Goal: Task Accomplishment & Management: Use online tool/utility

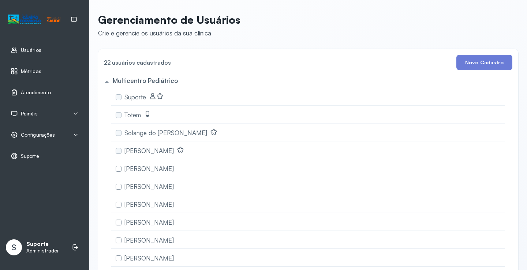
click at [46, 91] on span "Atendimento" at bounding box center [36, 93] width 30 height 6
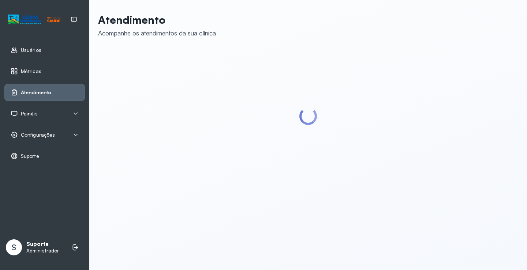
click at [56, 112] on div "Painéis" at bounding box center [45, 113] width 68 height 7
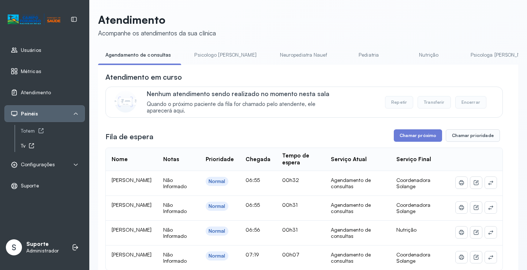
click at [25, 144] on div "Tv" at bounding box center [53, 146] width 64 height 6
click at [35, 133] on div "Totem" at bounding box center [53, 131] width 64 height 6
click at [421, 138] on button "Chamar próximo" at bounding box center [418, 136] width 48 height 12
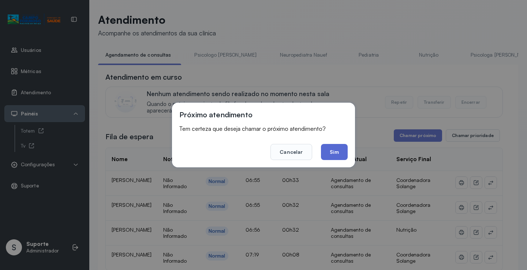
click at [329, 157] on button "Sim" at bounding box center [334, 152] width 27 height 16
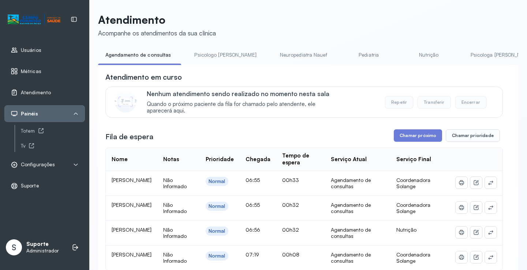
click at [205, 57] on link "Psicologo [PERSON_NAME]" at bounding box center [225, 55] width 76 height 12
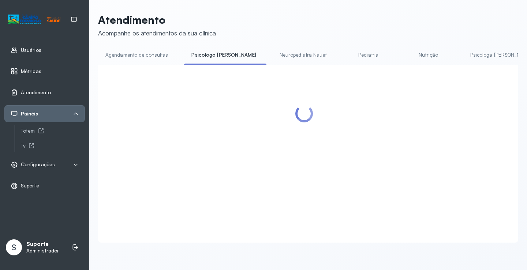
click at [150, 59] on link "Agendamento de consultas" at bounding box center [136, 55] width 77 height 12
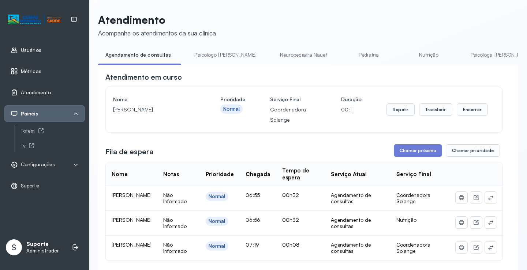
click at [37, 163] on span "Configurações" at bounding box center [38, 165] width 34 height 6
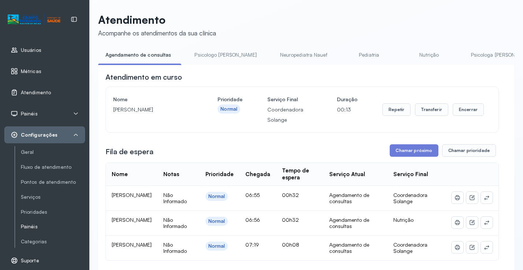
click at [31, 229] on link "Painéis" at bounding box center [53, 227] width 64 height 6
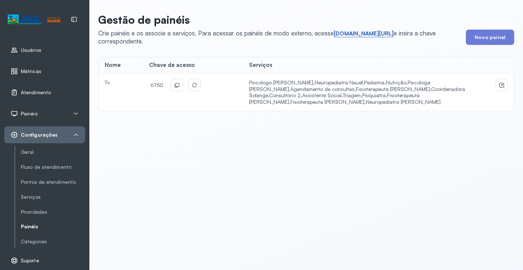
click at [358, 33] on link "[DOMAIN_NAME][URL]" at bounding box center [363, 33] width 60 height 7
click at [178, 85] on button at bounding box center [177, 85] width 12 height 12
click at [35, 113] on span "Painéis" at bounding box center [29, 114] width 17 height 6
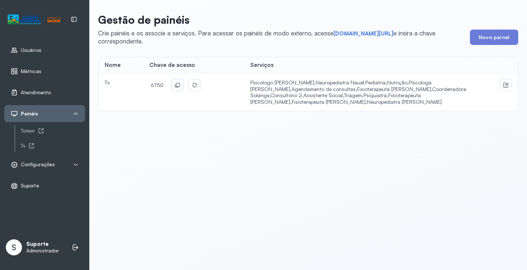
click at [44, 92] on span "Atendimento" at bounding box center [36, 93] width 30 height 6
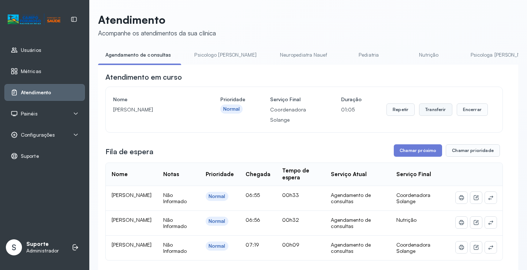
click at [441, 114] on button "Transferir" at bounding box center [435, 110] width 33 height 12
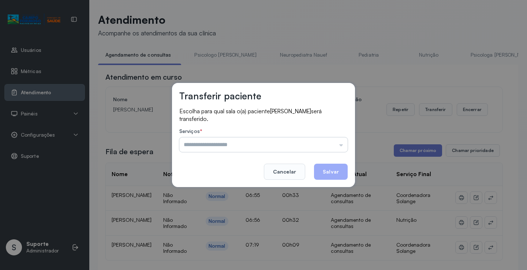
click at [308, 144] on input "text" at bounding box center [263, 145] width 168 height 15
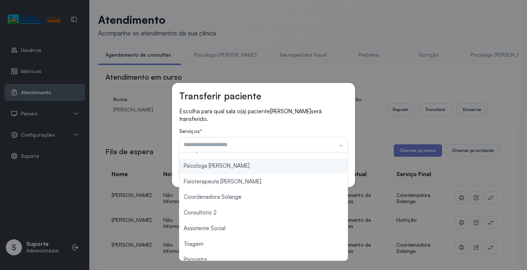
scroll to position [111, 0]
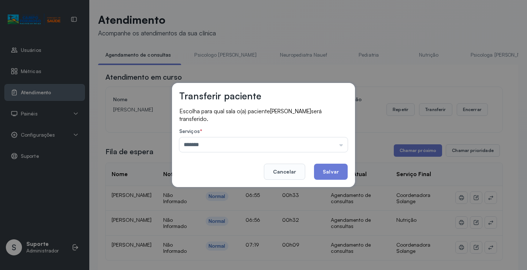
click at [223, 192] on div "Transferir paciente Escolha para qual sala o(a) paciente [PERSON_NAME] será tra…" at bounding box center [263, 135] width 527 height 270
click at [277, 145] on input "*******" at bounding box center [263, 145] width 168 height 15
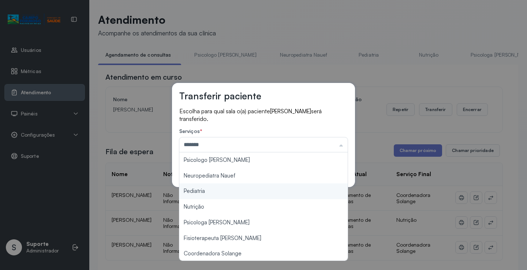
scroll to position [37, 0]
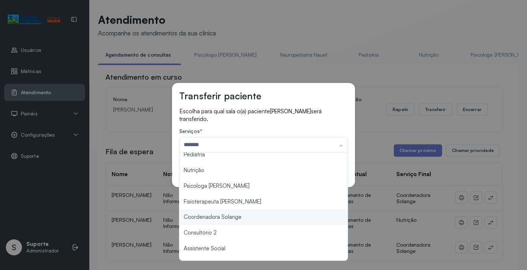
type input "**********"
drag, startPoint x: 229, startPoint y: 220, endPoint x: 247, endPoint y: 210, distance: 21.2
click at [231, 217] on div "**********" at bounding box center [263, 135] width 527 height 270
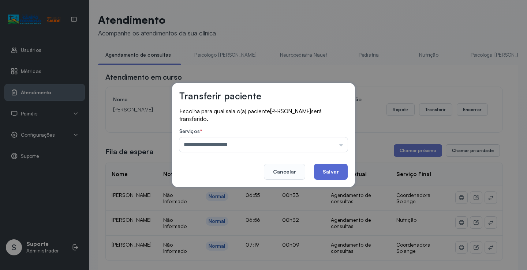
click at [327, 171] on button "Salvar" at bounding box center [331, 172] width 34 height 16
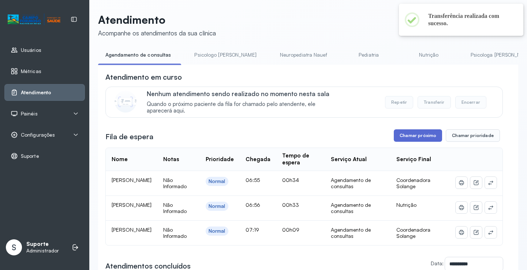
click at [413, 136] on button "Chamar próximo" at bounding box center [418, 136] width 48 height 12
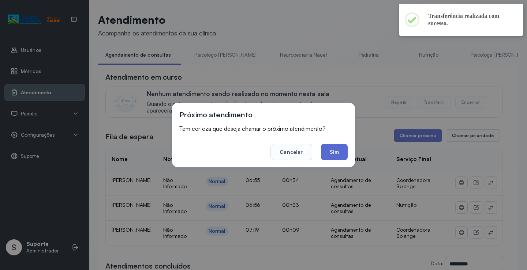
click at [325, 154] on button "Sim" at bounding box center [334, 152] width 27 height 16
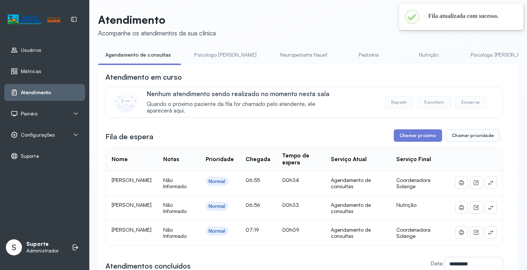
drag, startPoint x: 214, startPoint y: 54, endPoint x: 205, endPoint y: 56, distance: 8.5
click at [213, 55] on link "Psicologo [PERSON_NAME]" at bounding box center [225, 55] width 76 height 12
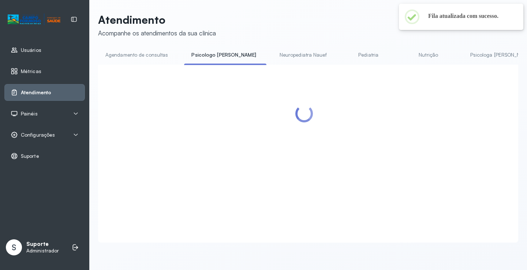
drag, startPoint x: 156, startPoint y: 56, endPoint x: 157, endPoint y: 67, distance: 10.3
click at [156, 56] on link "Agendamento de consultas" at bounding box center [136, 55] width 77 height 12
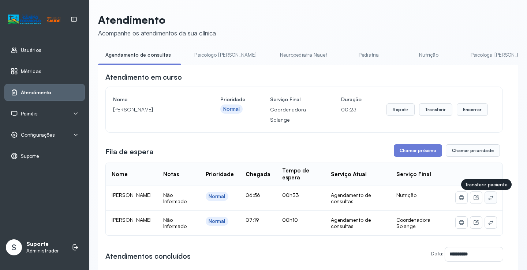
click at [488, 199] on icon at bounding box center [490, 198] width 5 height 4
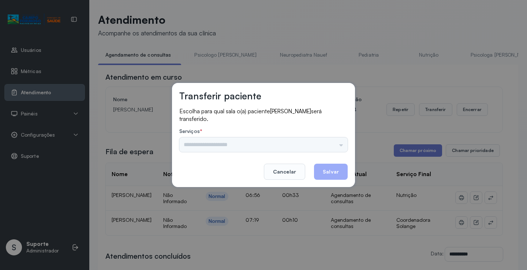
drag, startPoint x: 341, startPoint y: 146, endPoint x: 336, endPoint y: 145, distance: 5.2
click at [340, 146] on input "text" at bounding box center [263, 145] width 168 height 15
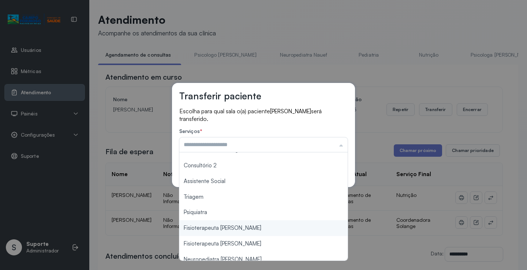
scroll to position [111, 0]
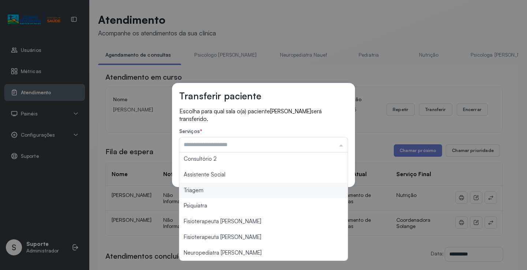
type input "*******"
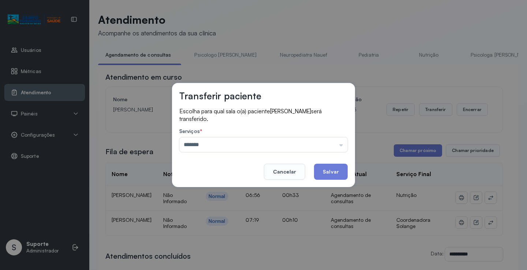
drag, startPoint x: 219, startPoint y: 192, endPoint x: 260, endPoint y: 180, distance: 43.0
click at [218, 191] on div "Transferir paciente Escolha para qual sala o(a) paciente [PERSON_NAME] será tra…" at bounding box center [263, 135] width 527 height 270
drag, startPoint x: 319, startPoint y: 168, endPoint x: 324, endPoint y: 168, distance: 5.1
click at [321, 168] on button "Salvar" at bounding box center [331, 172] width 34 height 16
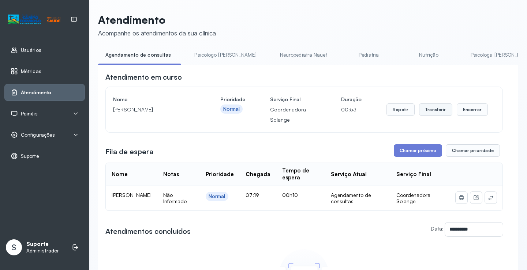
click at [425, 112] on button "Transferir" at bounding box center [435, 110] width 33 height 12
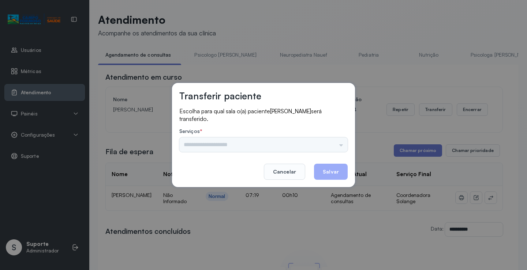
click at [308, 148] on div "Psicologo [PERSON_NAME] Nauef Pediatria Nutrição Psicologa [PERSON_NAME] Janusi…" at bounding box center [263, 145] width 168 height 15
click at [316, 143] on div "Psicologo [PERSON_NAME] Nauef Pediatria Nutrição Psicologa [PERSON_NAME] Janusi…" at bounding box center [263, 145] width 168 height 15
click at [321, 145] on input "text" at bounding box center [263, 145] width 168 height 15
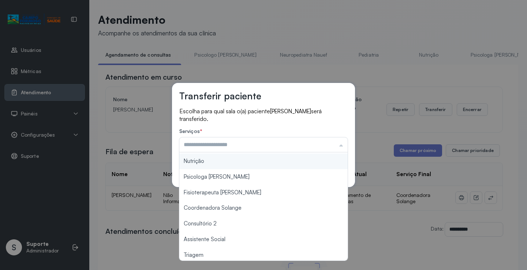
scroll to position [37, 0]
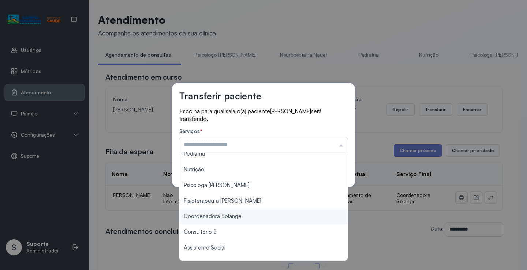
type input "**********"
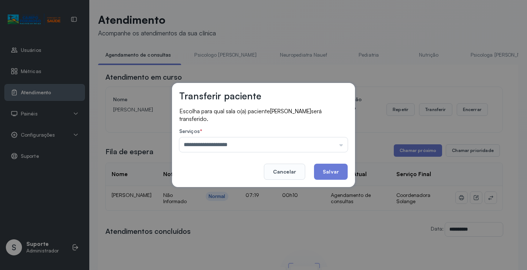
click at [239, 213] on div "**********" at bounding box center [263, 135] width 527 height 270
click at [331, 169] on button "Salvar" at bounding box center [331, 172] width 34 height 16
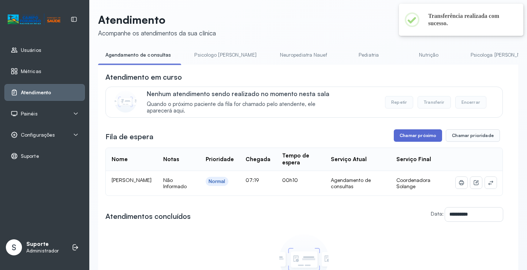
click at [412, 138] on button "Chamar próximo" at bounding box center [418, 136] width 48 height 12
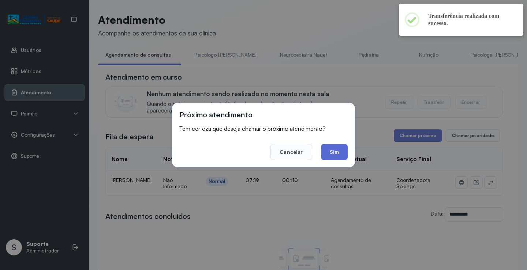
click at [333, 159] on button "Sim" at bounding box center [334, 152] width 27 height 16
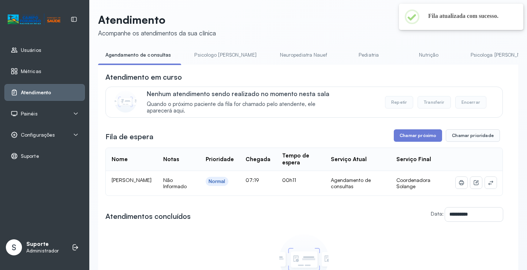
click at [210, 57] on link "Psicologo [PERSON_NAME]" at bounding box center [225, 55] width 76 height 12
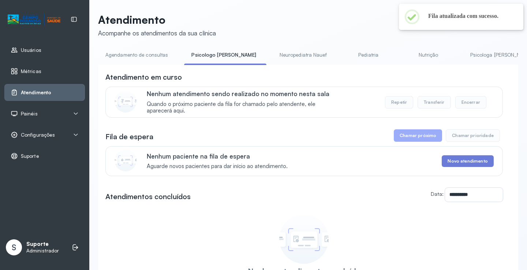
click at [145, 58] on link "Agendamento de consultas" at bounding box center [136, 55] width 77 height 12
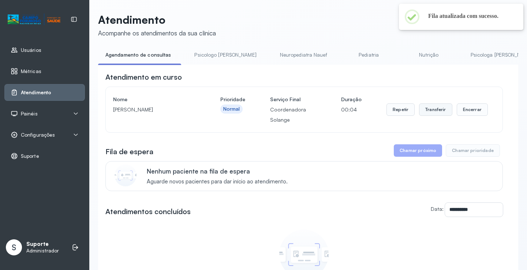
click at [422, 113] on button "Transferir" at bounding box center [435, 110] width 33 height 12
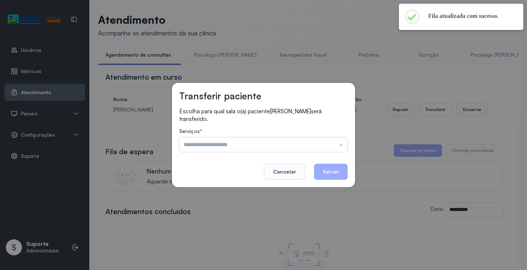
click at [324, 142] on input "text" at bounding box center [263, 145] width 168 height 15
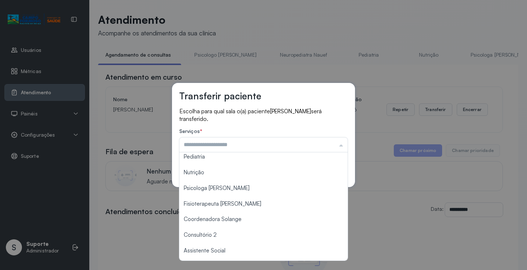
scroll to position [0, 0]
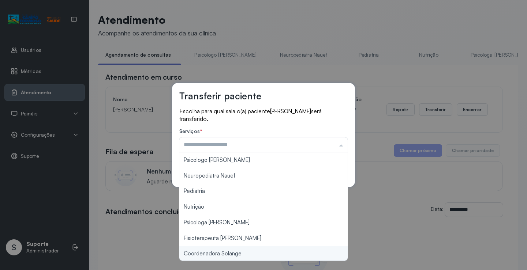
type input "**********"
drag, startPoint x: 241, startPoint y: 251, endPoint x: 285, endPoint y: 210, distance: 60.1
click at [243, 250] on div "**********" at bounding box center [263, 135] width 527 height 270
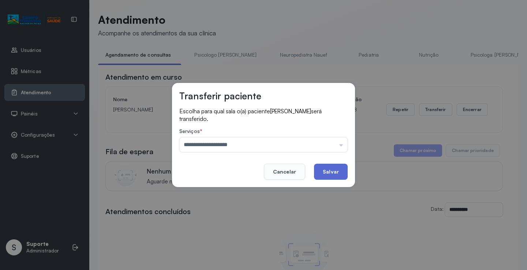
click at [335, 172] on button "Salvar" at bounding box center [331, 172] width 34 height 16
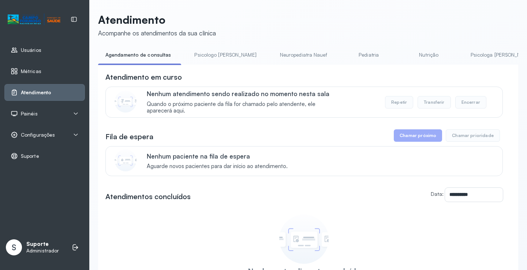
click at [201, 63] on li "Psicologo [PERSON_NAME]" at bounding box center [226, 57] width 79 height 16
click at [200, 54] on link "Psicologo [PERSON_NAME]" at bounding box center [225, 55] width 76 height 12
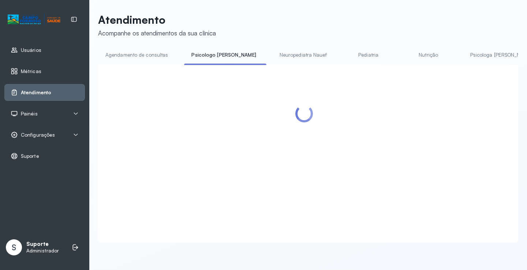
drag, startPoint x: 157, startPoint y: 53, endPoint x: 146, endPoint y: 53, distance: 11.4
click at [157, 53] on link "Agendamento de consultas" at bounding box center [136, 55] width 77 height 12
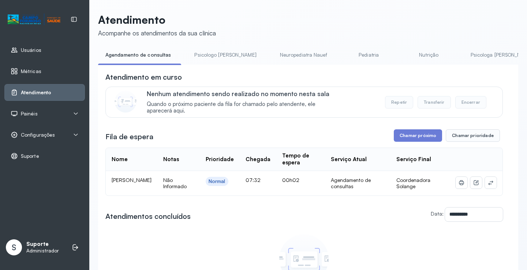
drag, startPoint x: 206, startPoint y: 59, endPoint x: 190, endPoint y: 58, distance: 15.4
click at [206, 59] on link "Psicologo [PERSON_NAME]" at bounding box center [225, 55] width 76 height 12
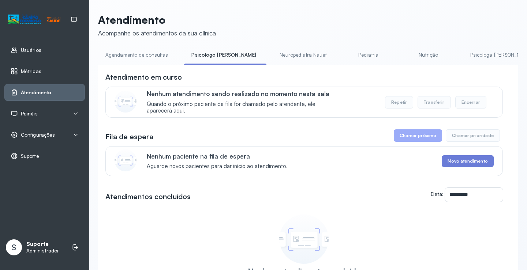
click at [153, 56] on link "Agendamento de consultas" at bounding box center [136, 55] width 77 height 12
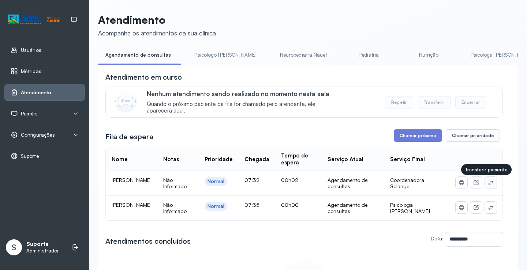
click at [485, 181] on button at bounding box center [491, 183] width 12 height 12
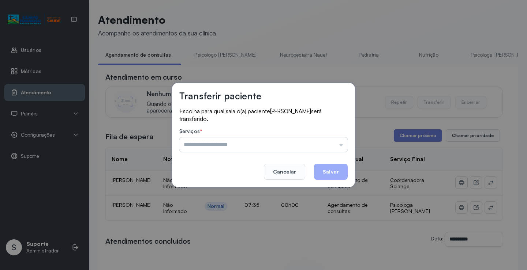
click at [336, 143] on input "text" at bounding box center [263, 145] width 168 height 15
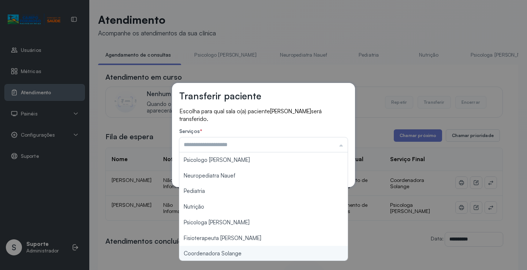
type input "**********"
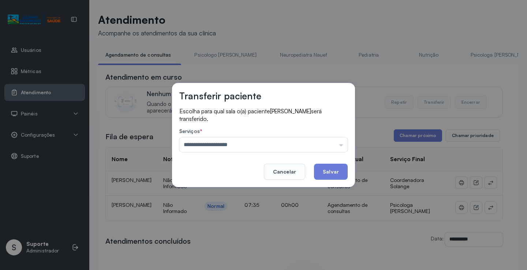
click at [240, 253] on div "**********" at bounding box center [263, 135] width 527 height 270
click at [330, 162] on footer "Cancelar Salvar" at bounding box center [263, 167] width 168 height 26
click at [333, 168] on button "Salvar" at bounding box center [331, 172] width 34 height 16
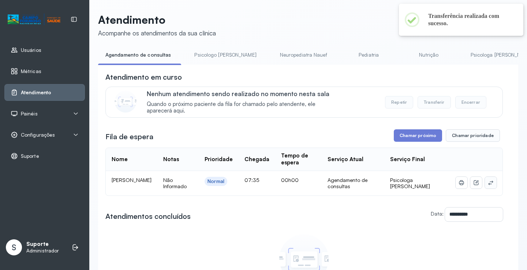
click at [490, 185] on button at bounding box center [491, 183] width 12 height 12
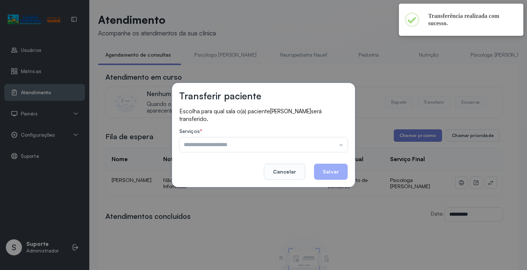
click at [291, 144] on input "text" at bounding box center [263, 145] width 168 height 15
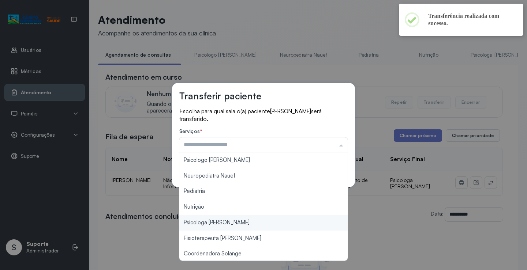
type input "**********"
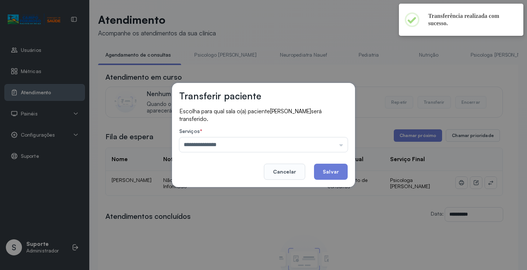
click at [233, 228] on div "**********" at bounding box center [263, 135] width 527 height 270
click at [333, 168] on button "Salvar" at bounding box center [331, 172] width 34 height 16
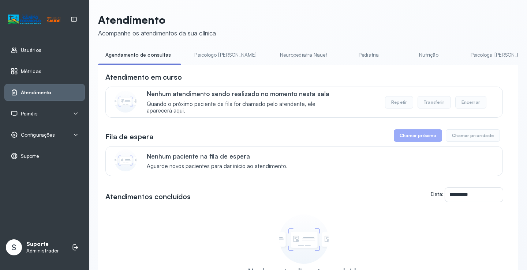
click at [211, 57] on link "Psicologo [PERSON_NAME]" at bounding box center [225, 55] width 76 height 12
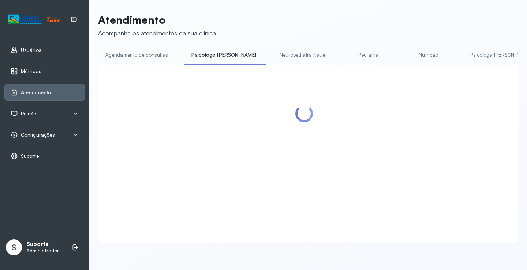
click at [132, 52] on link "Agendamento de consultas" at bounding box center [136, 55] width 77 height 12
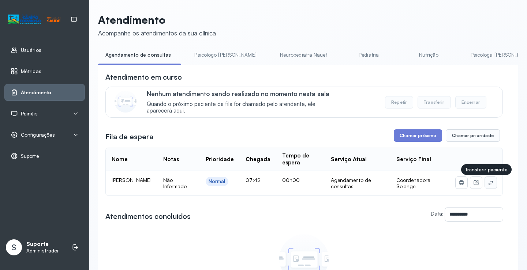
click at [488, 186] on icon at bounding box center [491, 183] width 6 height 6
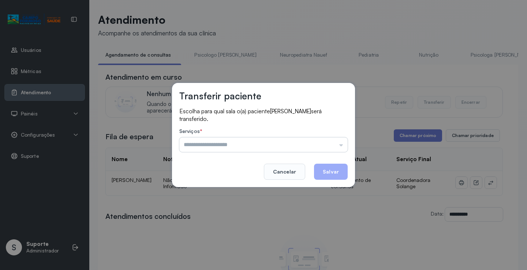
click at [343, 143] on input "text" at bounding box center [263, 145] width 168 height 15
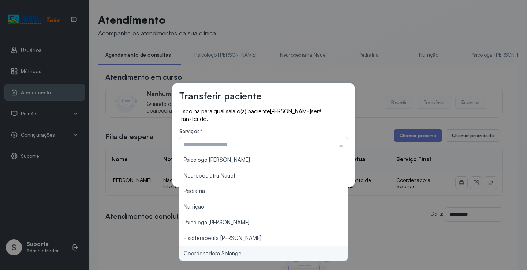
type input "**********"
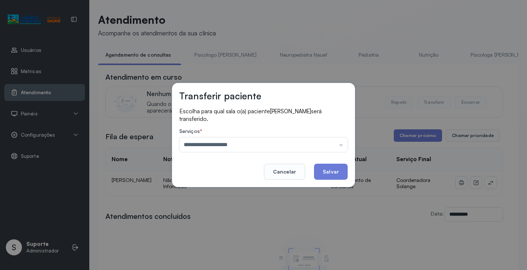
drag, startPoint x: 232, startPoint y: 254, endPoint x: 306, endPoint y: 195, distance: 94.1
click at [232, 253] on div "**********" at bounding box center [263, 135] width 527 height 270
click at [316, 178] on button "Salvar" at bounding box center [331, 172] width 34 height 16
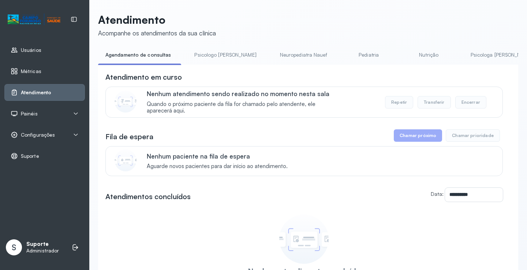
click at [216, 56] on link "Psicologo [PERSON_NAME]" at bounding box center [225, 55] width 76 height 12
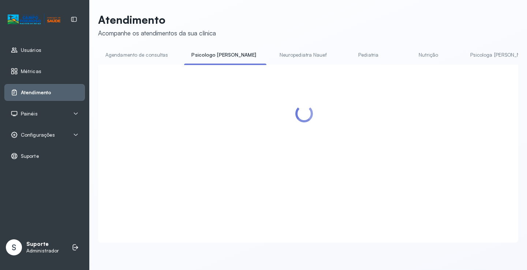
click at [145, 54] on link "Agendamento de consultas" at bounding box center [136, 55] width 77 height 12
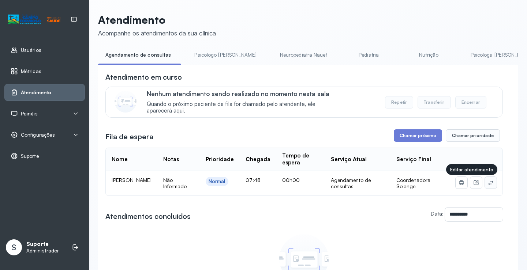
click at [488, 184] on icon at bounding box center [491, 183] width 6 height 6
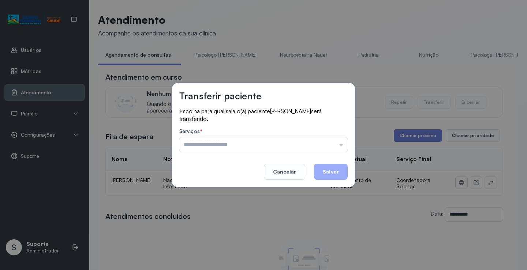
click at [314, 141] on div "Psicologo [PERSON_NAME] Nauef Pediatria Nutrição Psicologa [PERSON_NAME] Janusi…" at bounding box center [263, 145] width 168 height 15
click at [305, 146] on input "text" at bounding box center [263, 145] width 168 height 15
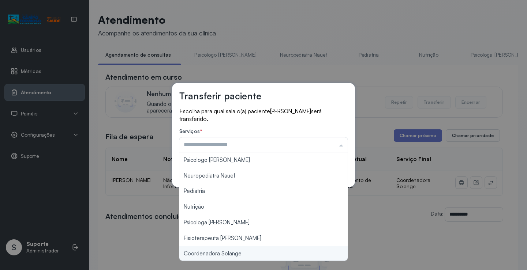
type input "**********"
click at [235, 251] on div "**********" at bounding box center [263, 135] width 527 height 270
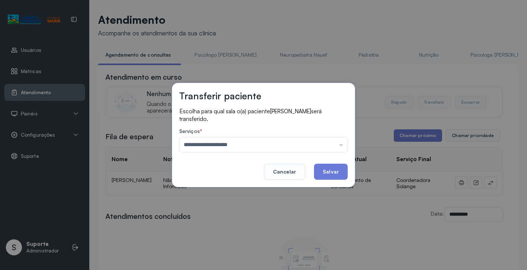
click at [335, 168] on button "Salvar" at bounding box center [331, 172] width 34 height 16
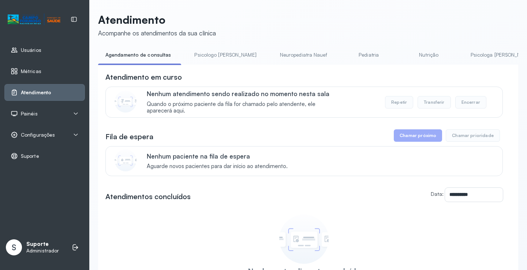
click at [206, 58] on link "Psicologo [PERSON_NAME]" at bounding box center [225, 55] width 76 height 12
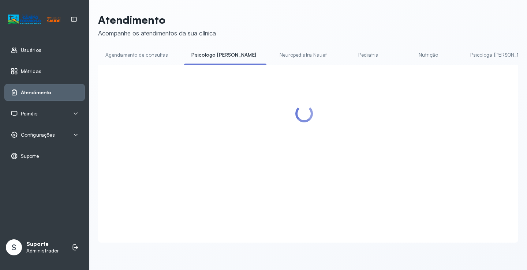
click at [151, 47] on div "Atendimento Acompanhe os atendimentos da sua clínica Agendamento de consultas P…" at bounding box center [308, 128] width 420 height 230
click at [145, 53] on link "Agendamento de consultas" at bounding box center [136, 55] width 77 height 12
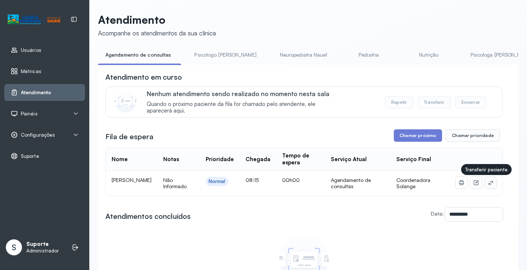
click at [488, 184] on icon at bounding box center [490, 183] width 5 height 4
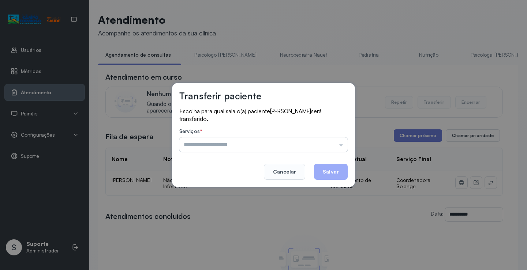
drag, startPoint x: 322, startPoint y: 140, endPoint x: 316, endPoint y: 150, distance: 11.8
click at [321, 142] on input "text" at bounding box center [263, 145] width 168 height 15
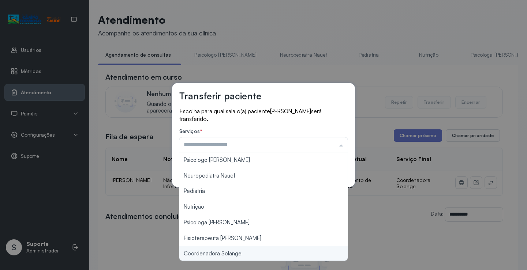
type input "**********"
click at [240, 252] on div "**********" at bounding box center [263, 135] width 527 height 270
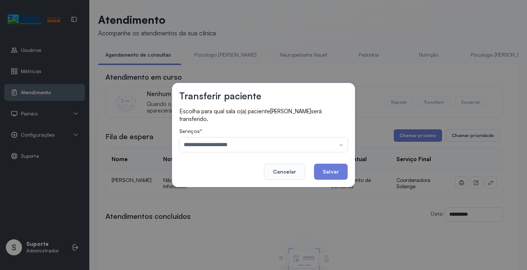
click at [331, 162] on footer "Cancelar Salvar" at bounding box center [263, 167] width 168 height 26
click at [328, 170] on button "Salvar" at bounding box center [331, 172] width 34 height 16
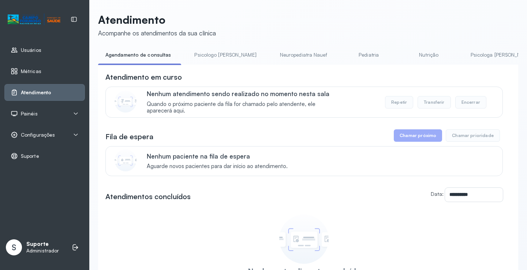
click at [222, 61] on li "Psicologo [PERSON_NAME]" at bounding box center [226, 57] width 79 height 16
click at [221, 60] on link "Psicologo [PERSON_NAME]" at bounding box center [225, 55] width 76 height 12
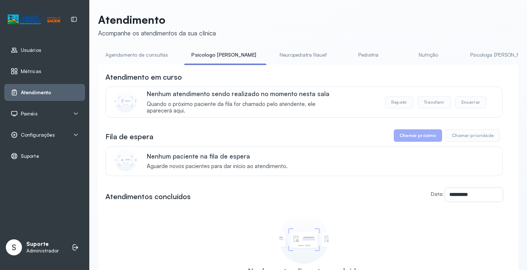
click at [150, 56] on link "Agendamento de consultas" at bounding box center [136, 55] width 77 height 12
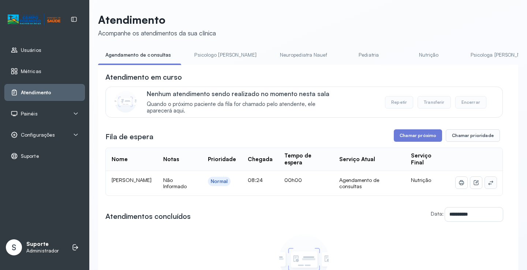
click at [488, 185] on icon at bounding box center [491, 183] width 6 height 6
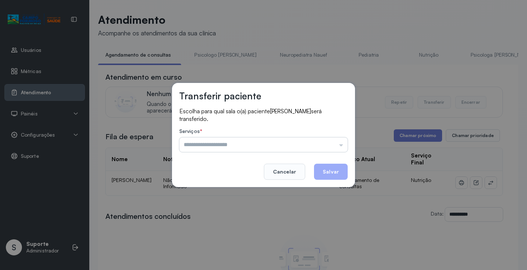
drag, startPoint x: 332, startPoint y: 148, endPoint x: 324, endPoint y: 149, distance: 8.1
click at [331, 147] on input "text" at bounding box center [263, 145] width 168 height 15
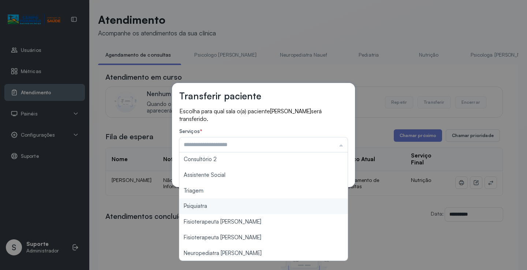
scroll to position [111, 0]
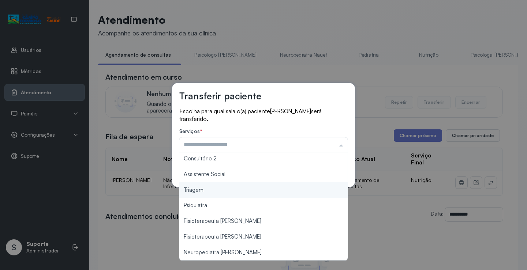
type input "*******"
click at [223, 189] on div "Transferir paciente Escolha para qual sala o(a) paciente [PERSON_NAME] será tra…" at bounding box center [263, 135] width 527 height 270
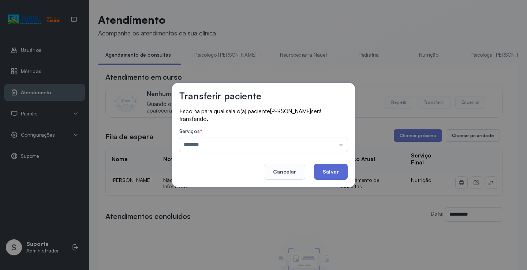
click at [335, 166] on button "Salvar" at bounding box center [331, 172] width 34 height 16
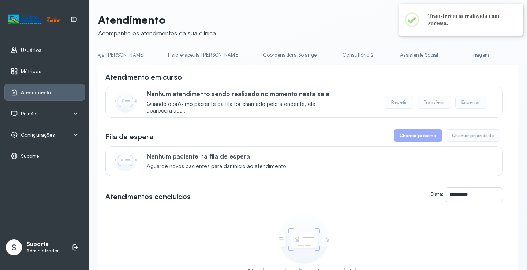
scroll to position [0, 447]
click at [395, 55] on link "Triagem" at bounding box center [420, 55] width 51 height 12
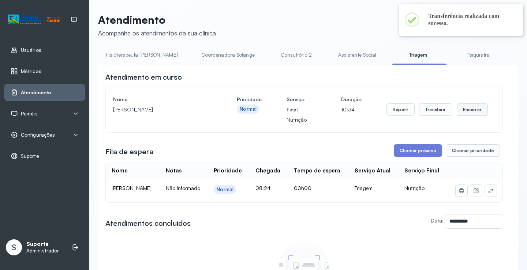
click at [470, 112] on button "Encerrar" at bounding box center [472, 110] width 31 height 12
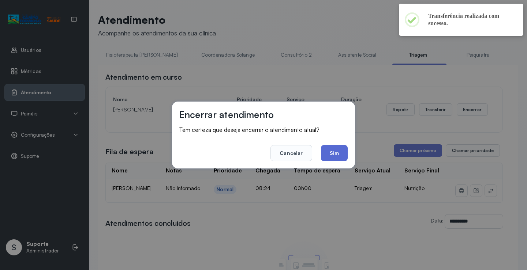
click at [345, 148] on button "Sim" at bounding box center [334, 153] width 27 height 16
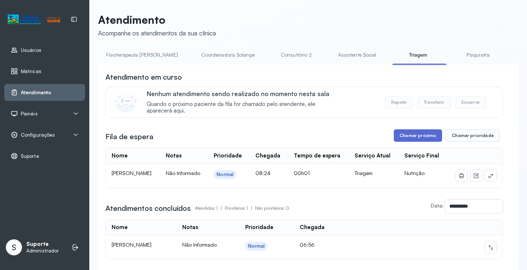
click at [422, 135] on button "Chamar próximo" at bounding box center [418, 136] width 48 height 12
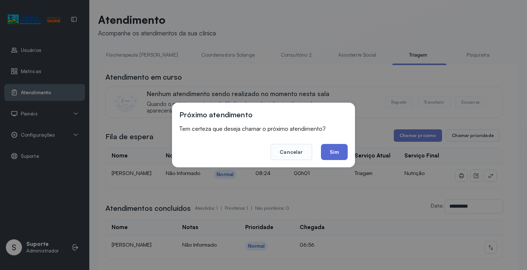
click at [333, 152] on button "Sim" at bounding box center [334, 152] width 27 height 16
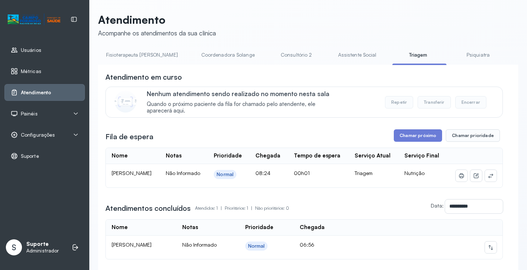
click at [331, 57] on link "Assistente Social" at bounding box center [357, 55] width 53 height 12
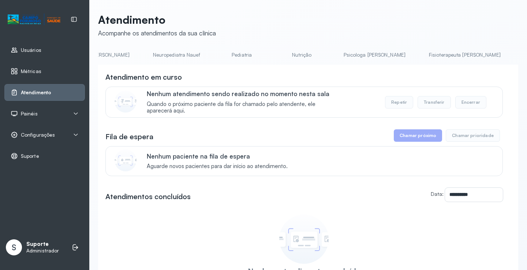
scroll to position [0, 0]
click at [131, 53] on link "Agendamento de consultas" at bounding box center [136, 55] width 77 height 12
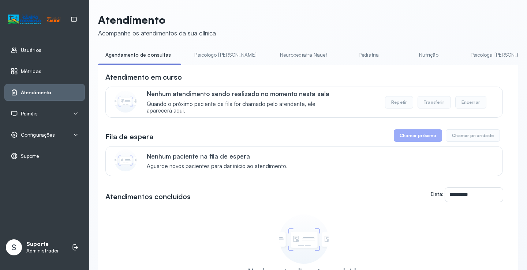
click at [215, 58] on link "Psicologo [PERSON_NAME]" at bounding box center [225, 55] width 76 height 12
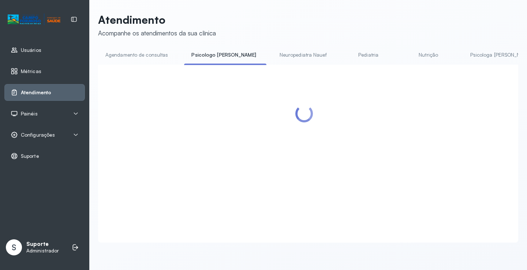
drag, startPoint x: 151, startPoint y: 57, endPoint x: 158, endPoint y: 57, distance: 7.0
click at [150, 57] on link "Agendamento de consultas" at bounding box center [136, 55] width 77 height 12
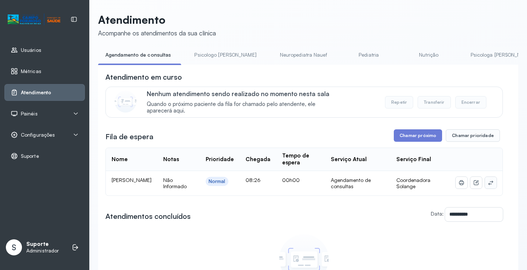
click at [488, 184] on icon at bounding box center [490, 183] width 5 height 4
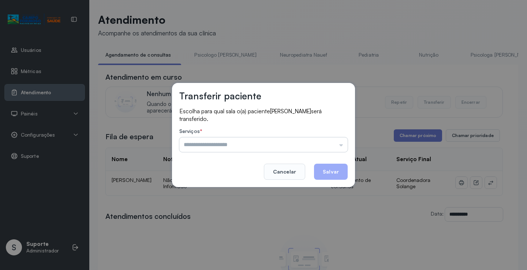
click at [323, 149] on input "text" at bounding box center [263, 145] width 168 height 15
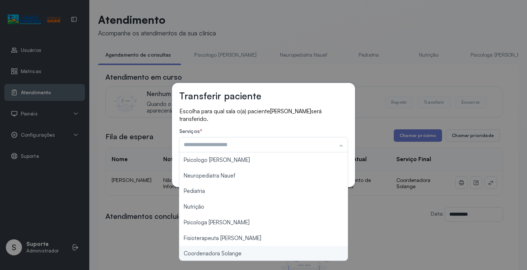
type input "**********"
click at [238, 252] on div "**********" at bounding box center [263, 135] width 527 height 270
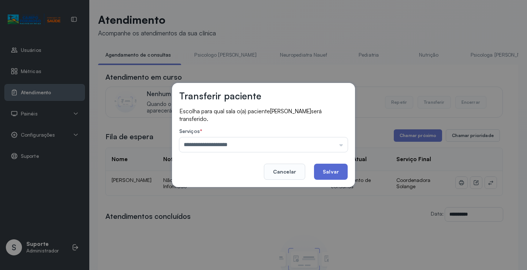
click at [327, 173] on button "Salvar" at bounding box center [331, 172] width 34 height 16
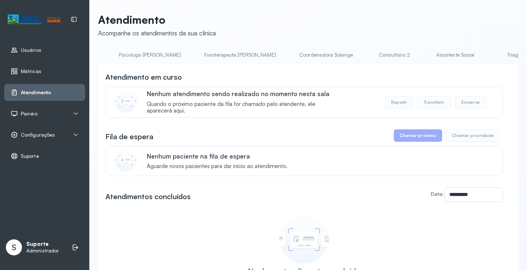
scroll to position [0, 365]
click at [279, 52] on link "Coordenadora Solange" at bounding box center [313, 55] width 68 height 12
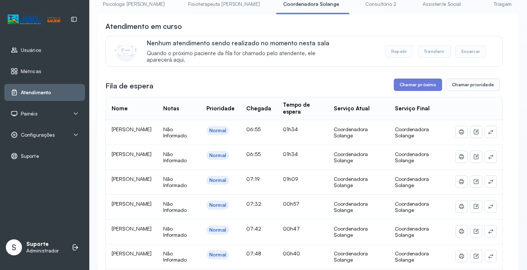
scroll to position [0, 0]
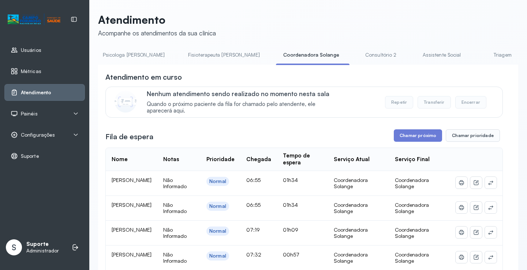
click at [477, 53] on link "Triagem" at bounding box center [502, 55] width 51 height 12
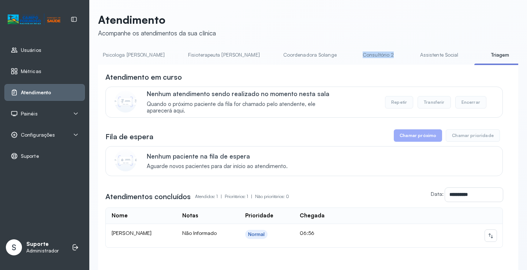
drag, startPoint x: 336, startPoint y: 64, endPoint x: 288, endPoint y: 71, distance: 48.4
drag, startPoint x: 289, startPoint y: 72, endPoint x: 304, endPoint y: 70, distance: 15.5
click at [291, 73] on div "**********" at bounding box center [308, 180] width 420 height 230
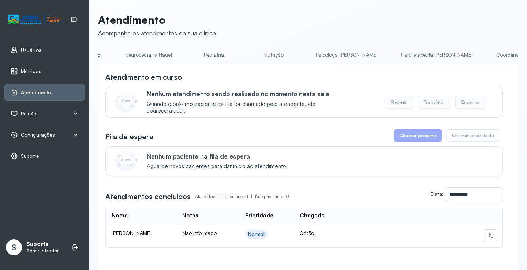
scroll to position [0, 135]
click at [265, 54] on link "Nutrição" at bounding box center [290, 55] width 51 height 12
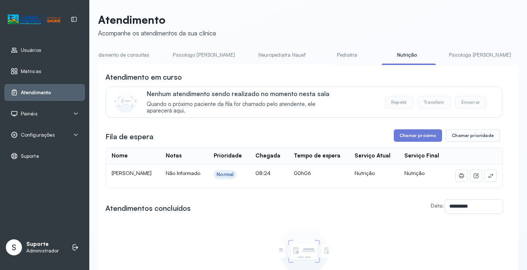
scroll to position [0, 0]
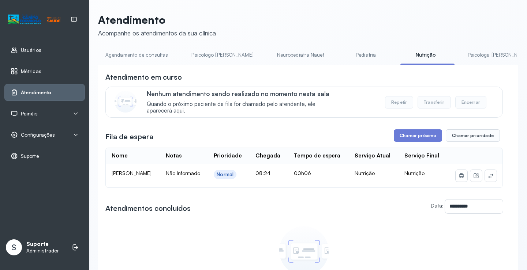
click at [132, 61] on link "Agendamento de consultas" at bounding box center [136, 55] width 77 height 12
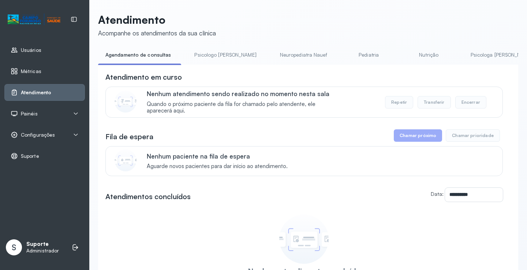
click at [208, 49] on link "Psicologo [PERSON_NAME]" at bounding box center [225, 55] width 76 height 12
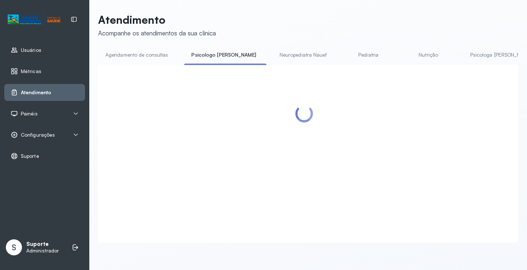
drag, startPoint x: 145, startPoint y: 43, endPoint x: 149, endPoint y: 48, distance: 6.2
click at [147, 47] on div "Atendimento Acompanhe os atendimentos da sua clínica Agendamento de consultas P…" at bounding box center [308, 128] width 420 height 230
click at [150, 49] on link "Agendamento de consultas" at bounding box center [136, 55] width 77 height 12
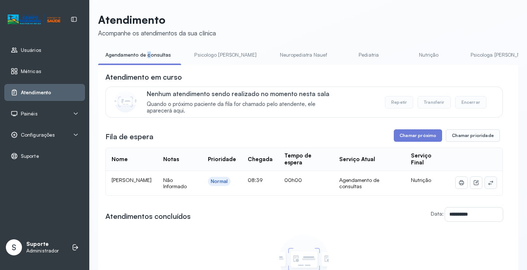
click at [489, 183] on button at bounding box center [491, 183] width 12 height 12
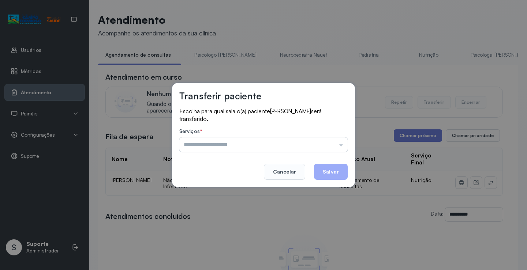
click at [330, 142] on input "text" at bounding box center [263, 145] width 168 height 15
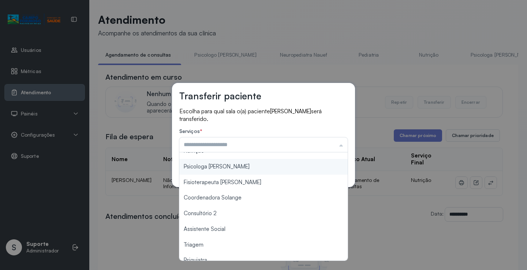
scroll to position [73, 0]
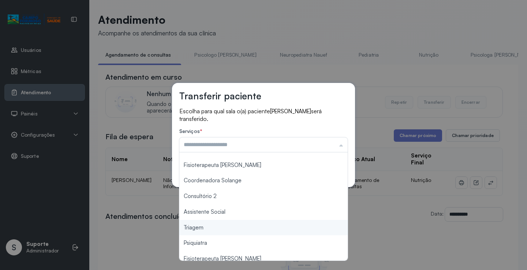
type input "*******"
click at [206, 229] on div "Transferir paciente Escolha para qual sala o(a) paciente [PERSON_NAME] será tra…" at bounding box center [263, 135] width 527 height 270
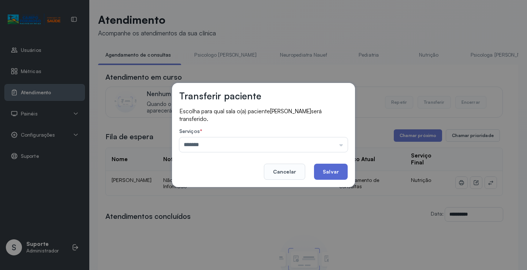
click at [320, 169] on button "Salvar" at bounding box center [331, 172] width 34 height 16
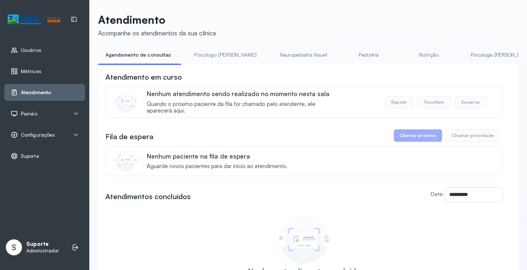
click at [207, 55] on link "Psicologo [PERSON_NAME]" at bounding box center [225, 55] width 76 height 12
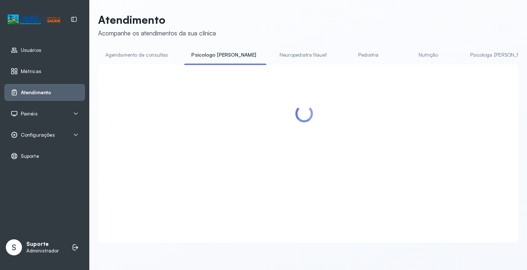
click at [150, 53] on link "Agendamento de consultas" at bounding box center [136, 55] width 77 height 12
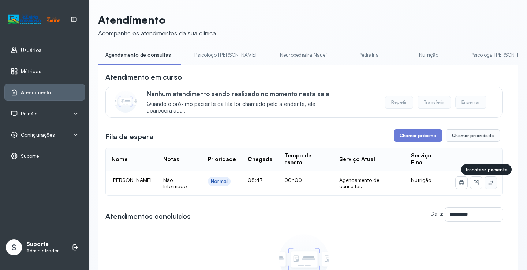
click at [488, 185] on button at bounding box center [491, 183] width 12 height 12
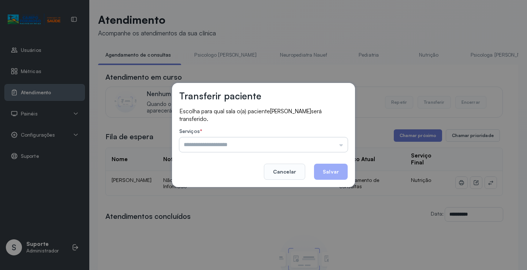
click at [332, 138] on input "text" at bounding box center [263, 145] width 168 height 15
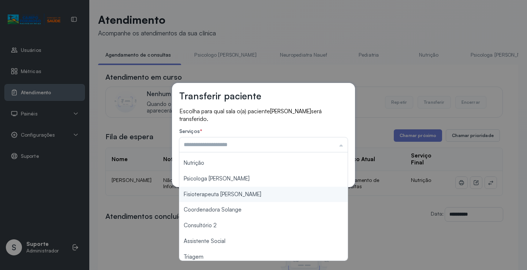
scroll to position [111, 0]
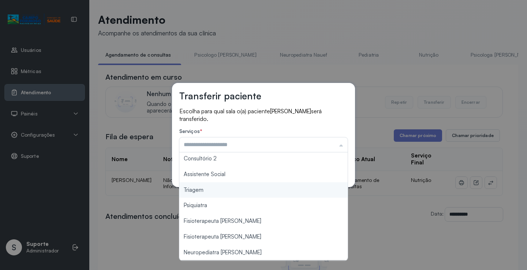
type input "*******"
drag, startPoint x: 214, startPoint y: 194, endPoint x: 285, endPoint y: 175, distance: 74.0
click at [218, 191] on div "Transferir paciente Escolha para qual sala o(a) paciente [PERSON_NAME] será tra…" at bounding box center [263, 135] width 527 height 270
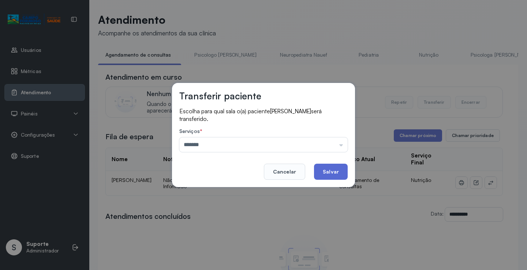
click at [334, 176] on button "Salvar" at bounding box center [331, 172] width 34 height 16
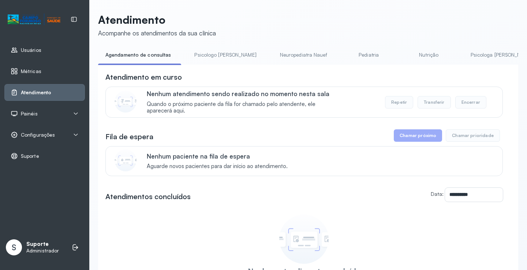
click at [205, 53] on link "Psicologo [PERSON_NAME]" at bounding box center [225, 55] width 76 height 12
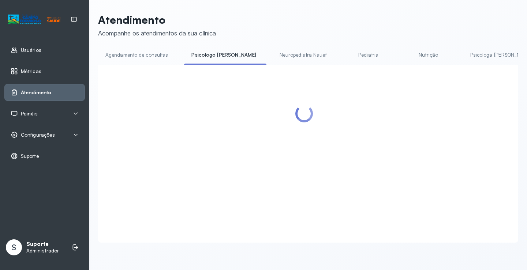
click at [142, 60] on link "Agendamento de consultas" at bounding box center [136, 55] width 77 height 12
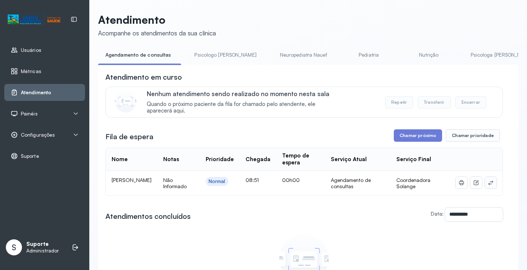
click at [485, 185] on button at bounding box center [491, 183] width 12 height 12
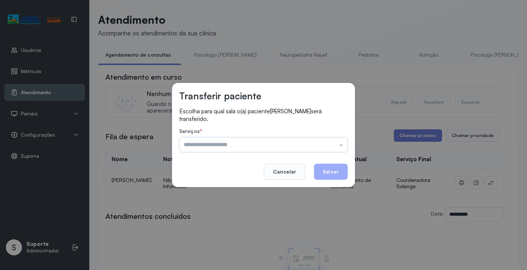
click at [309, 136] on label "Serviços *" at bounding box center [263, 132] width 168 height 8
drag, startPoint x: 307, startPoint y: 142, endPoint x: 258, endPoint y: 180, distance: 61.7
click at [306, 143] on input "text" at bounding box center [263, 145] width 168 height 15
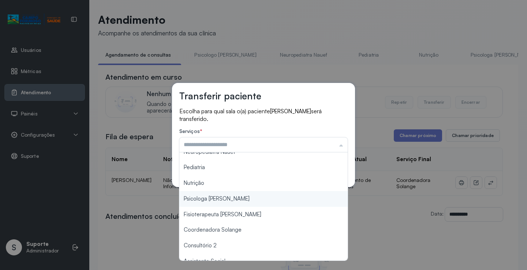
scroll to position [37, 0]
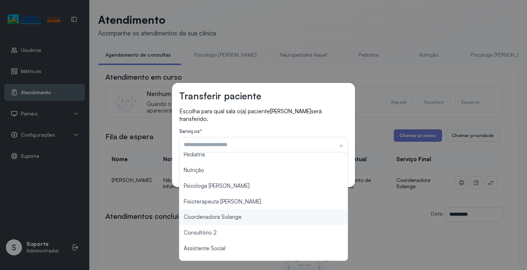
type input "**********"
drag, startPoint x: 240, startPoint y: 217, endPoint x: 298, endPoint y: 191, distance: 63.6
click at [240, 216] on div "**********" at bounding box center [263, 135] width 527 height 270
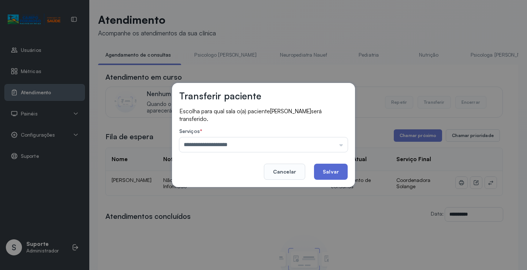
click at [326, 172] on button "Salvar" at bounding box center [331, 172] width 34 height 16
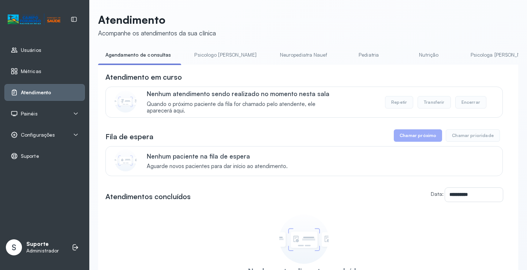
click at [214, 53] on link "Psicologo [PERSON_NAME]" at bounding box center [225, 55] width 76 height 12
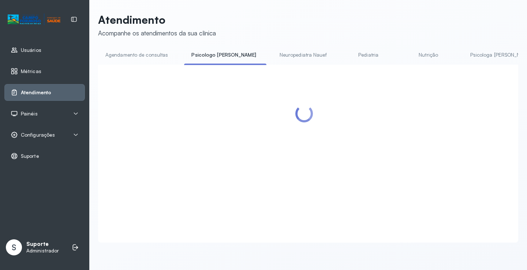
click at [147, 46] on div "Atendimento Acompanhe os atendimentos da sua clínica Agendamento de consultas P…" at bounding box center [308, 128] width 420 height 230
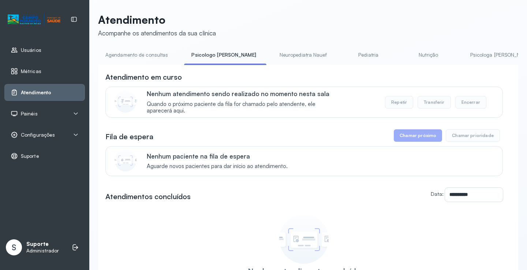
click at [147, 49] on link "Agendamento de consultas" at bounding box center [136, 55] width 77 height 12
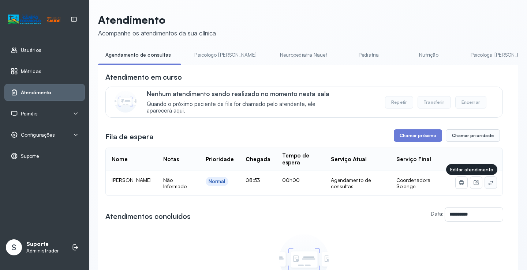
click at [485, 184] on button at bounding box center [491, 183] width 12 height 12
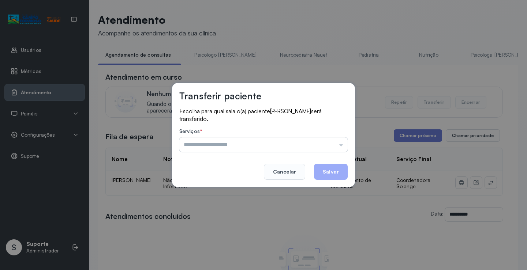
click at [326, 145] on input "text" at bounding box center [263, 145] width 168 height 15
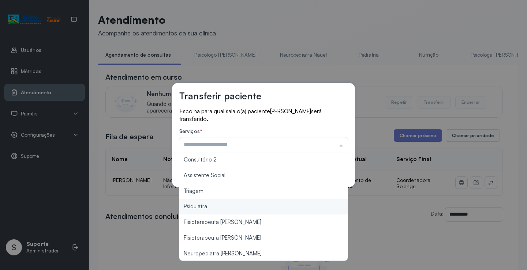
scroll to position [0, 0]
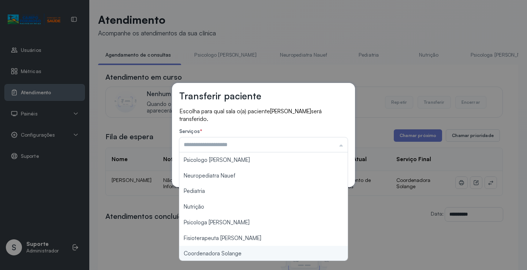
type input "**********"
click at [224, 257] on div "**********" at bounding box center [263, 135] width 527 height 270
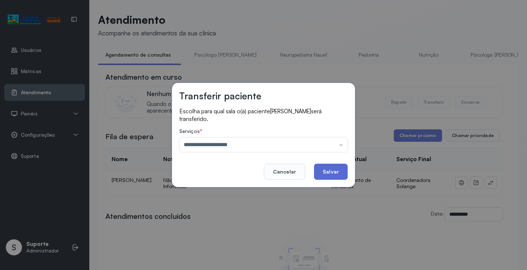
click at [333, 172] on button "Salvar" at bounding box center [331, 172] width 34 height 16
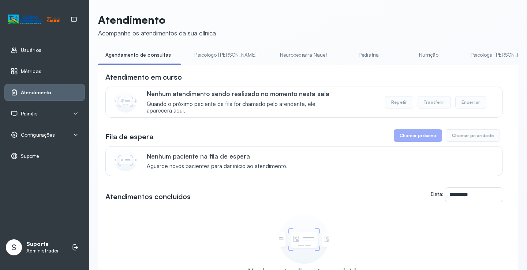
click at [214, 61] on li "Psicologo [PERSON_NAME]" at bounding box center [226, 57] width 79 height 16
click at [211, 52] on link "Psicologo [PERSON_NAME]" at bounding box center [225, 55] width 76 height 12
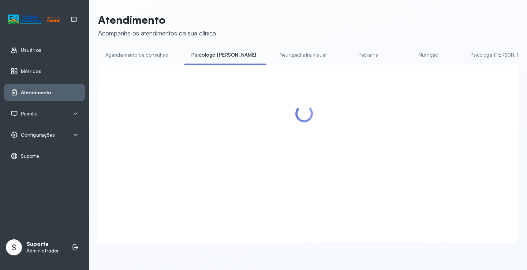
click at [158, 52] on link "Agendamento de consultas" at bounding box center [136, 55] width 77 height 12
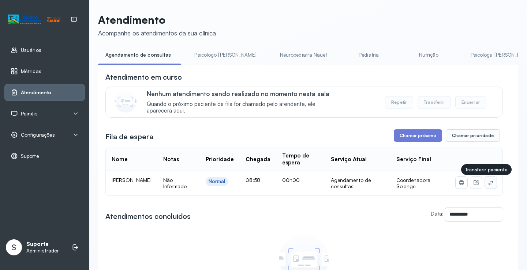
click at [488, 184] on icon at bounding box center [491, 183] width 6 height 6
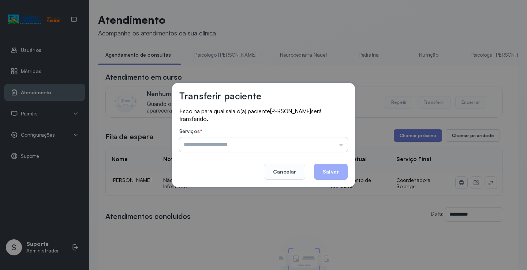
drag, startPoint x: 326, startPoint y: 147, endPoint x: 296, endPoint y: 157, distance: 31.7
click at [326, 147] on input "text" at bounding box center [263, 145] width 168 height 15
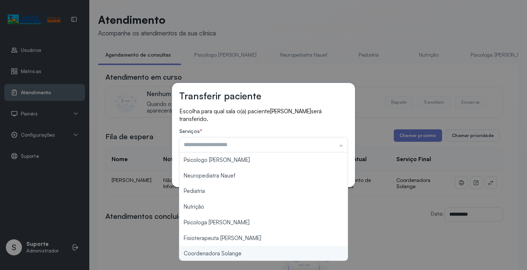
type input "**********"
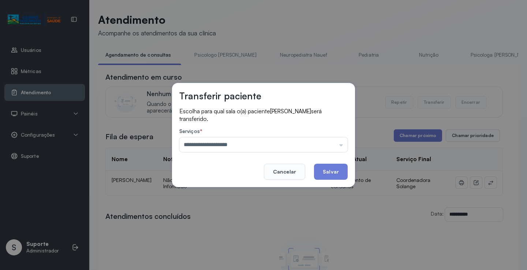
drag, startPoint x: 235, startPoint y: 253, endPoint x: 310, endPoint y: 187, distance: 99.3
click at [237, 252] on div "**********" at bounding box center [263, 135] width 527 height 270
click at [332, 168] on button "Salvar" at bounding box center [331, 172] width 34 height 16
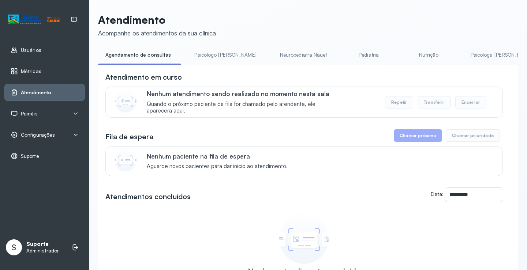
click at [403, 50] on link "Nutrição" at bounding box center [428, 55] width 51 height 12
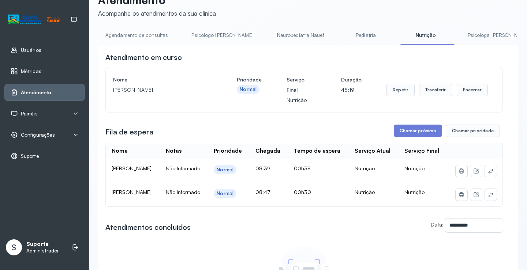
scroll to position [37, 0]
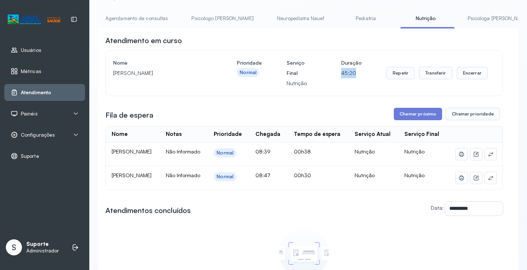
drag, startPoint x: 335, startPoint y: 74, endPoint x: 365, endPoint y: 71, distance: 30.1
click at [365, 71] on div "Nome [PERSON_NAME] de [PERSON_NAME] Normal Serviço Final Nutrição Duração 45:20…" at bounding box center [304, 73] width 382 height 31
click at [361, 81] on div "Nome [PERSON_NAME] de [PERSON_NAME] Normal Serviço Final Nutrição Duração 45:21…" at bounding box center [304, 73] width 382 height 31
click at [198, 23] on link "Psicologo [PERSON_NAME]" at bounding box center [222, 18] width 76 height 12
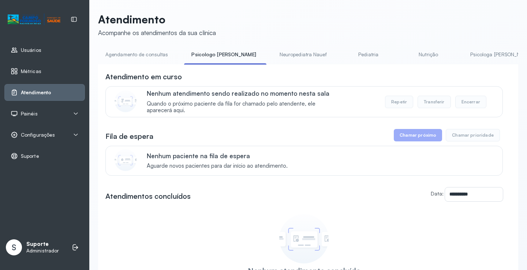
click at [143, 19] on p "Atendimento" at bounding box center [157, 19] width 118 height 13
click at [134, 47] on div "**********" at bounding box center [308, 174] width 420 height 322
click at [134, 50] on link "Agendamento de consultas" at bounding box center [136, 55] width 77 height 12
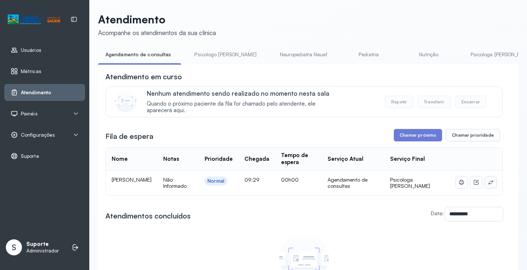
click at [488, 184] on icon at bounding box center [491, 183] width 6 height 6
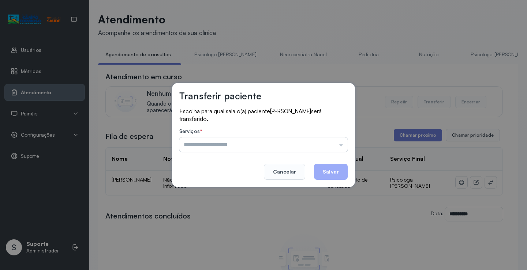
click at [335, 141] on input "text" at bounding box center [263, 145] width 168 height 15
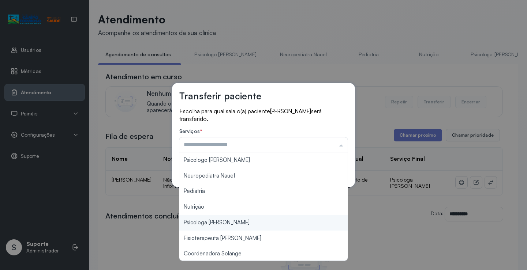
type input "**********"
drag, startPoint x: 239, startPoint y: 223, endPoint x: 296, endPoint y: 198, distance: 62.6
click at [242, 221] on div "**********" at bounding box center [263, 135] width 527 height 270
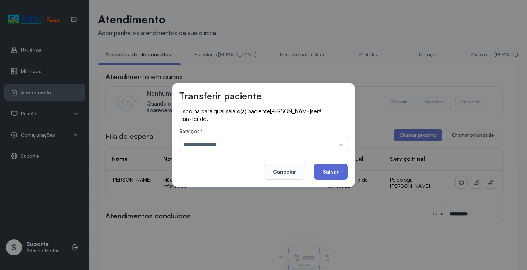
click at [344, 168] on button "Salvar" at bounding box center [331, 172] width 34 height 16
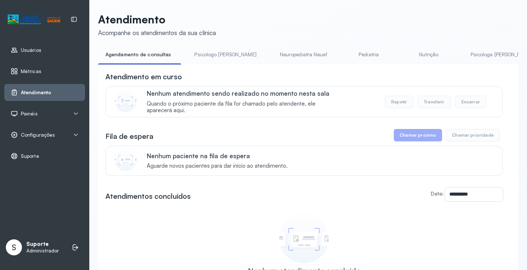
drag, startPoint x: 213, startPoint y: 53, endPoint x: 205, endPoint y: 52, distance: 8.1
click at [213, 52] on link "Psicologo [PERSON_NAME]" at bounding box center [225, 55] width 76 height 12
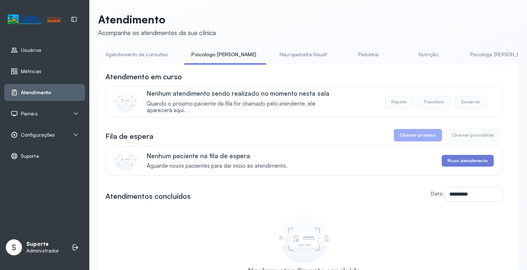
click at [156, 60] on link "Agendamento de consultas" at bounding box center [136, 55] width 77 height 12
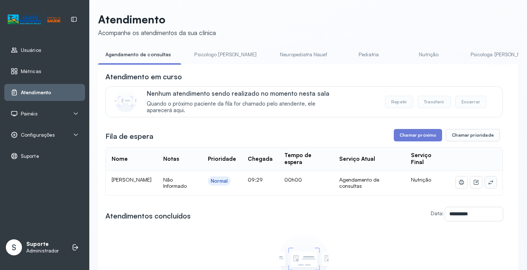
click at [488, 184] on icon at bounding box center [491, 183] width 6 height 6
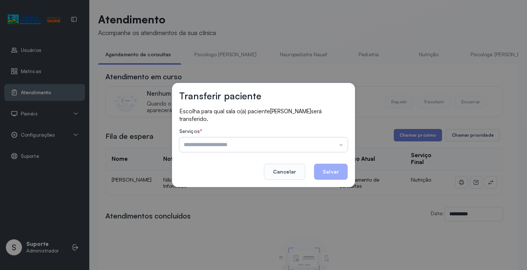
click at [332, 143] on input "text" at bounding box center [263, 145] width 168 height 15
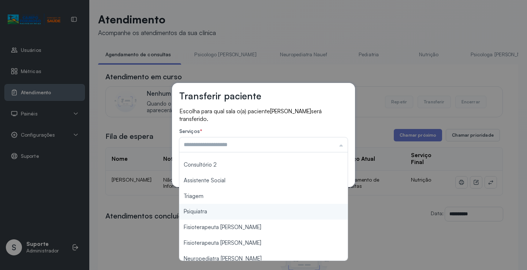
scroll to position [110, 0]
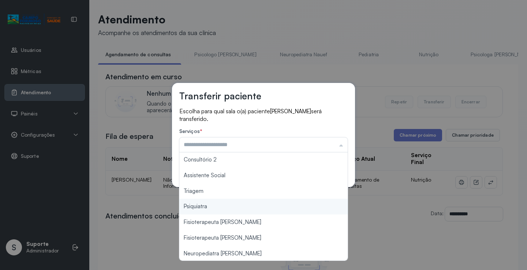
type input "*******"
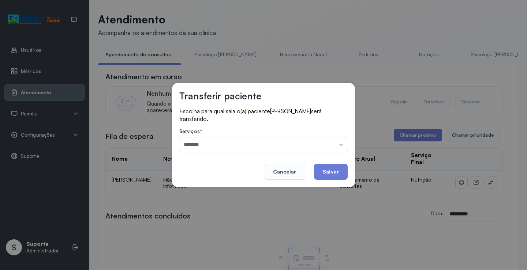
drag, startPoint x: 217, startPoint y: 191, endPoint x: 298, endPoint y: 182, distance: 80.7
click at [230, 190] on div "Transferir paciente Escolha para qual sala o(a) paciente [PERSON_NAME] será tra…" at bounding box center [263, 135] width 527 height 270
click at [337, 171] on button "Salvar" at bounding box center [331, 172] width 34 height 16
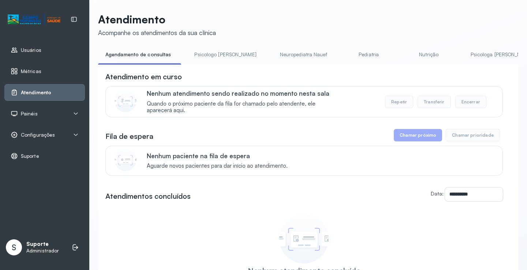
click at [463, 53] on link "Psicologa [PERSON_NAME]" at bounding box center [501, 55] width 76 height 12
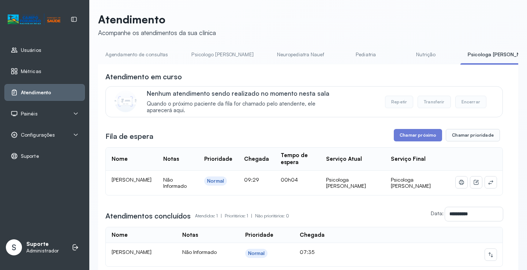
click at [152, 53] on link "Agendamento de consultas" at bounding box center [136, 55] width 77 height 12
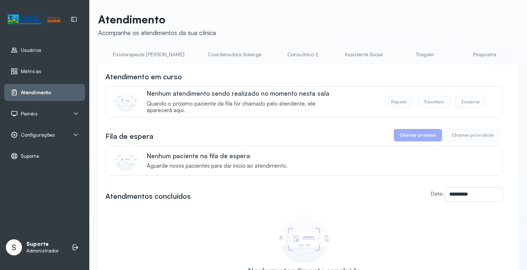
scroll to position [0, 329]
click at [134, 51] on link "Psicologa [PERSON_NAME]" at bounding box center [172, 55] width 76 height 12
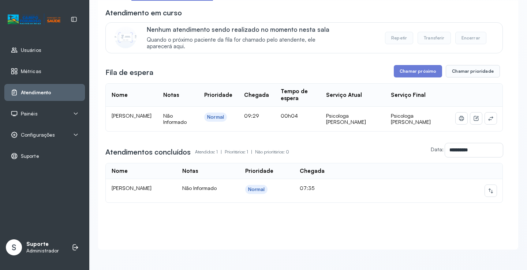
scroll to position [72, 0]
click at [488, 188] on icon at bounding box center [491, 191] width 6 height 6
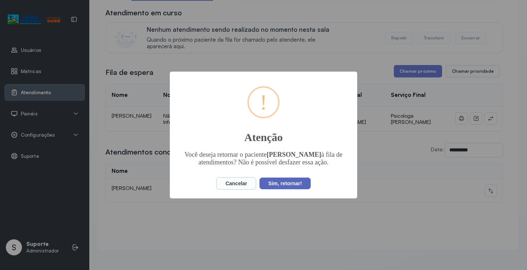
click at [289, 183] on button "Sim, retornar!" at bounding box center [285, 184] width 51 height 12
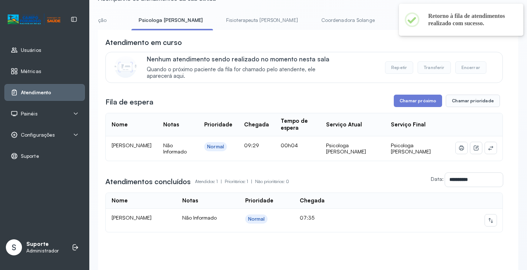
scroll to position [0, 0]
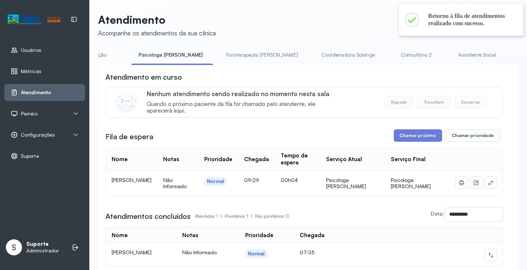
drag, startPoint x: 285, startPoint y: 46, endPoint x: 283, endPoint y: 51, distance: 5.1
click at [284, 48] on div "**********" at bounding box center [308, 163] width 420 height 301
click at [314, 51] on link "Coordenadora Solange" at bounding box center [348, 55] width 68 height 12
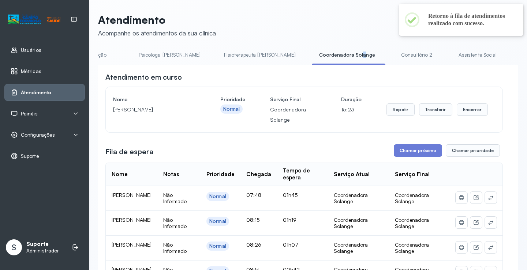
click at [139, 56] on link "Psicologa [PERSON_NAME]" at bounding box center [169, 55] width 76 height 12
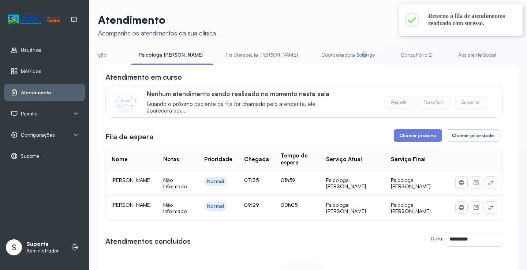
click at [488, 182] on icon at bounding box center [491, 183] width 6 height 6
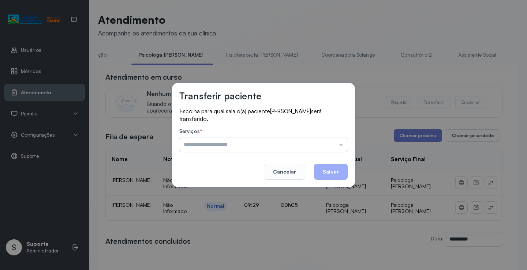
click at [318, 146] on input "text" at bounding box center [263, 145] width 168 height 15
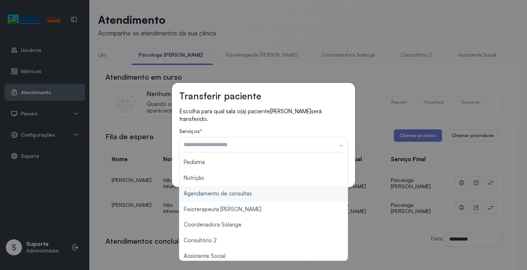
scroll to position [73, 0]
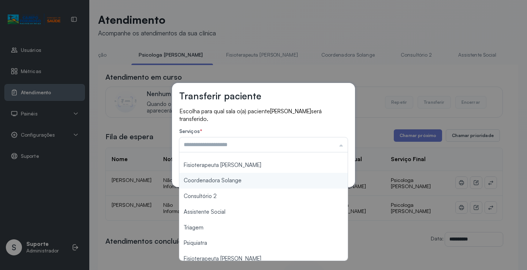
type input "**********"
drag, startPoint x: 237, startPoint y: 183, endPoint x: 253, endPoint y: 177, distance: 16.7
click at [238, 181] on div "**********" at bounding box center [263, 135] width 183 height 104
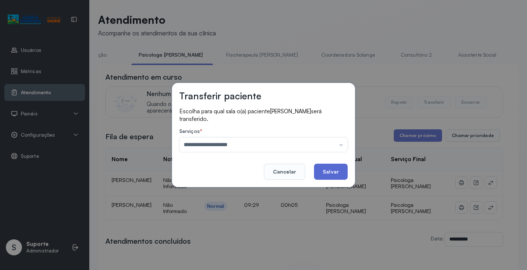
click at [317, 169] on button "Salvar" at bounding box center [331, 172] width 34 height 16
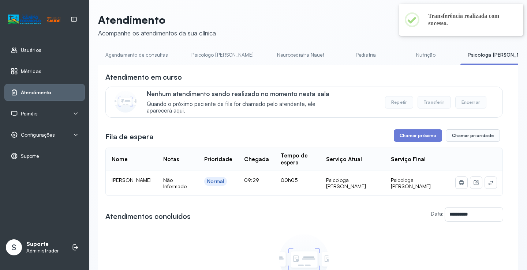
click at [132, 55] on link "Agendamento de consultas" at bounding box center [136, 55] width 77 height 12
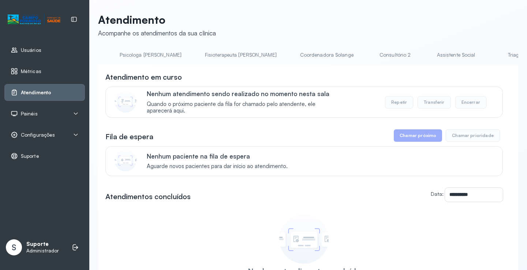
scroll to position [0, 369]
click at [275, 51] on link "Coordenadora Solange" at bounding box center [309, 55] width 68 height 12
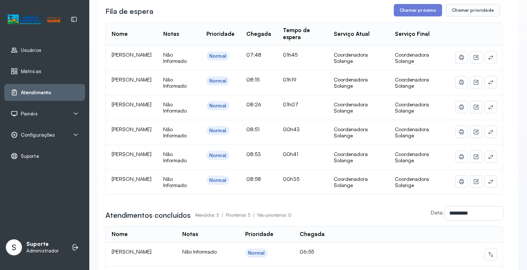
scroll to position [146, 0]
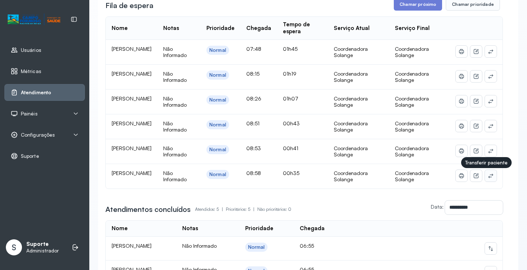
click at [488, 177] on icon at bounding box center [490, 176] width 5 height 4
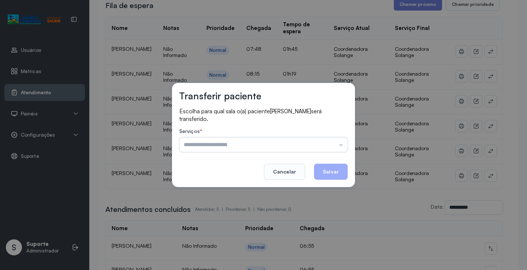
click at [321, 146] on input "text" at bounding box center [263, 145] width 168 height 15
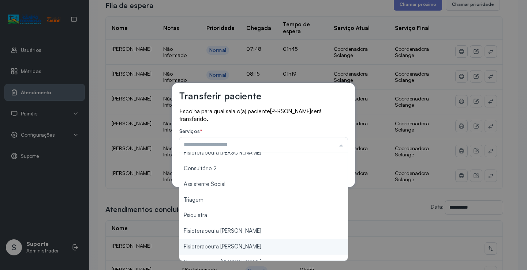
scroll to position [111, 0]
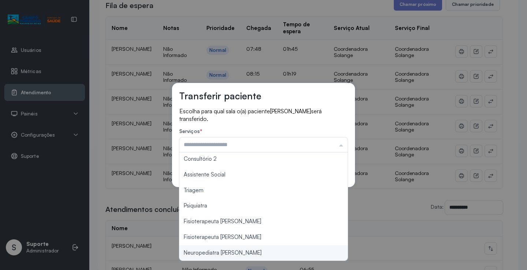
type input "**********"
drag, startPoint x: 235, startPoint y: 253, endPoint x: 240, endPoint y: 247, distance: 7.3
click at [235, 253] on div "**********" at bounding box center [263, 135] width 527 height 270
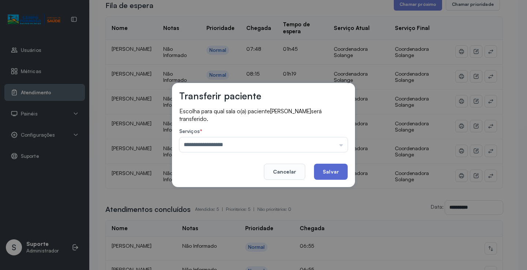
click at [332, 171] on button "Salvar" at bounding box center [331, 172] width 34 height 16
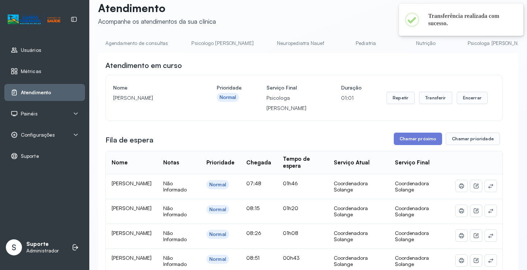
scroll to position [37, 0]
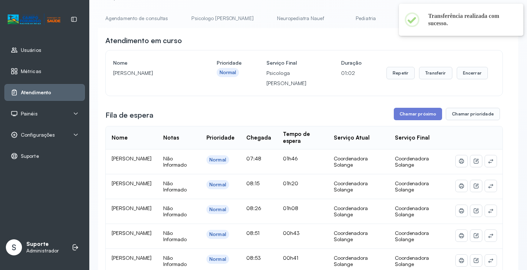
click at [400, 16] on link "Nutrição" at bounding box center [425, 18] width 51 height 12
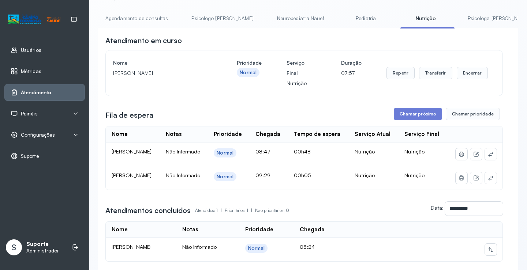
click at [150, 16] on link "Agendamento de consultas" at bounding box center [136, 18] width 77 height 12
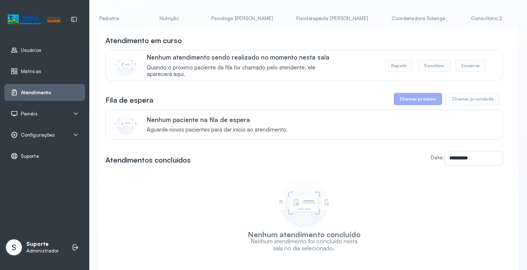
scroll to position [0, 269]
click at [374, 15] on link "Coordenadora Solange" at bounding box center [408, 18] width 68 height 12
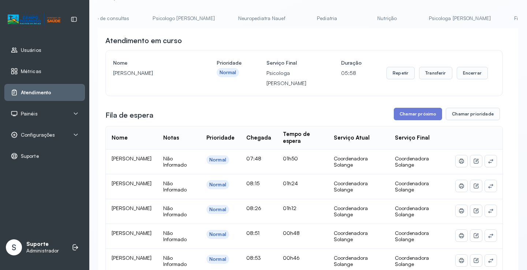
scroll to position [0, 0]
click at [112, 17] on link "Agendamento de consultas" at bounding box center [136, 18] width 77 height 12
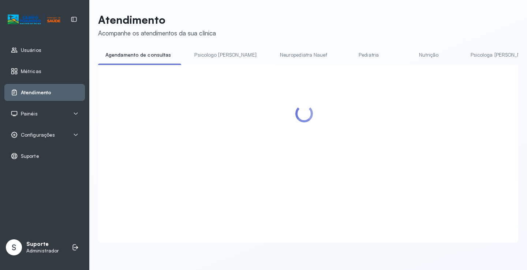
scroll to position [37, 0]
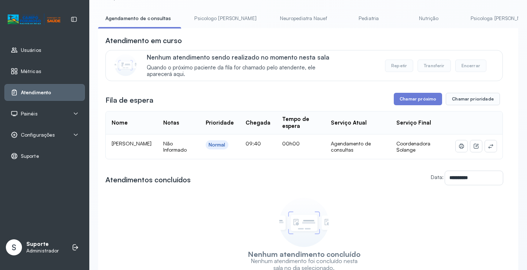
click at [492, 149] on td at bounding box center [476, 147] width 53 height 25
click at [488, 149] on icon at bounding box center [491, 146] width 6 height 6
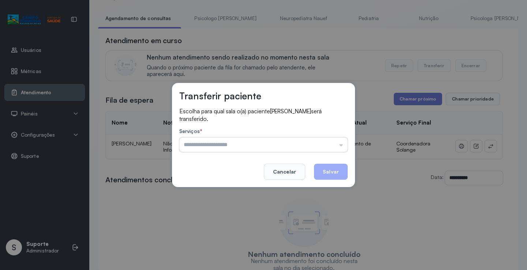
click at [325, 146] on input "text" at bounding box center [263, 145] width 168 height 15
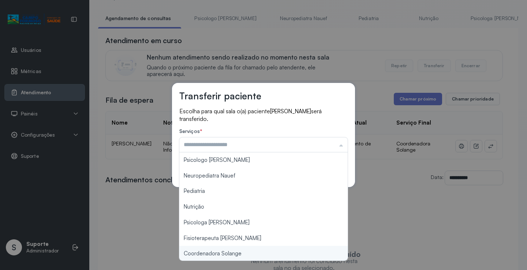
type input "**********"
click at [234, 250] on div "**********" at bounding box center [263, 135] width 527 height 270
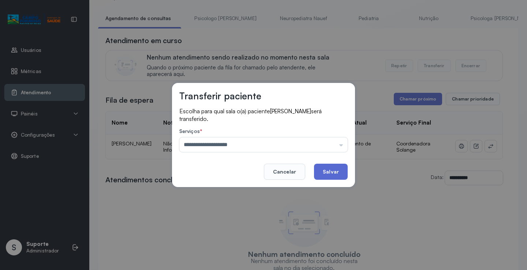
click at [329, 171] on button "Salvar" at bounding box center [331, 172] width 34 height 16
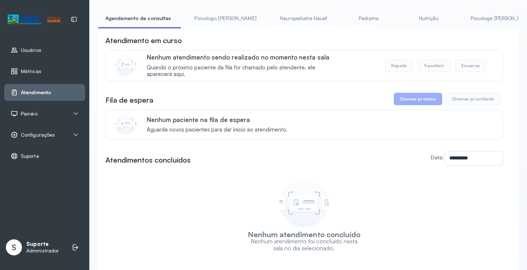
click at [206, 20] on link "Psicologo [PERSON_NAME]" at bounding box center [225, 18] width 76 height 12
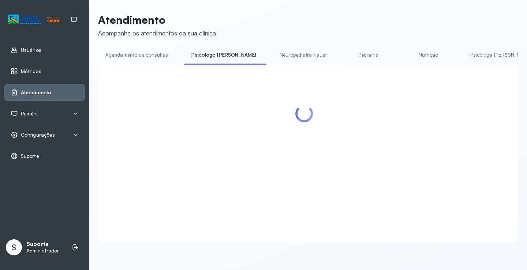
click at [151, 28] on div "Atendimento Acompanhe os atendimentos da sua clínica" at bounding box center [157, 25] width 118 height 24
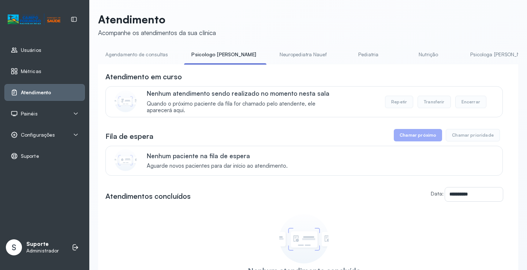
click at [142, 44] on div "**********" at bounding box center [308, 174] width 420 height 322
click at [138, 51] on link "Agendamento de consultas" at bounding box center [136, 55] width 77 height 12
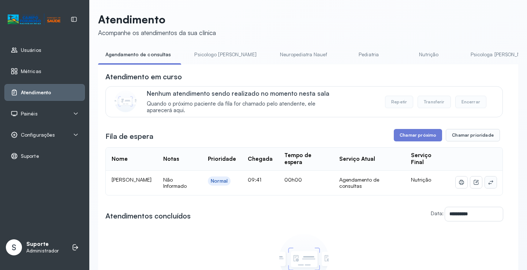
click at [487, 187] on button at bounding box center [491, 183] width 12 height 12
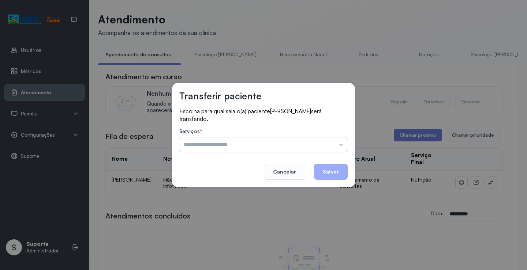
drag, startPoint x: 313, startPoint y: 145, endPoint x: 306, endPoint y: 146, distance: 6.3
click at [312, 145] on input "text" at bounding box center [263, 145] width 168 height 15
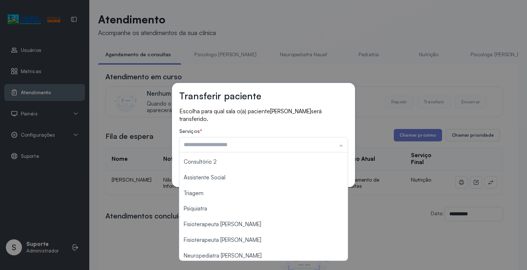
scroll to position [111, 0]
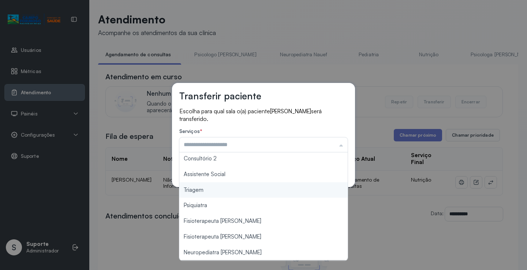
type input "*******"
drag, startPoint x: 242, startPoint y: 194, endPoint x: 322, endPoint y: 164, distance: 85.6
click at [243, 193] on div "Transferir paciente Escolha para qual sala o(a) paciente [PERSON_NAME] será tra…" at bounding box center [263, 135] width 527 height 270
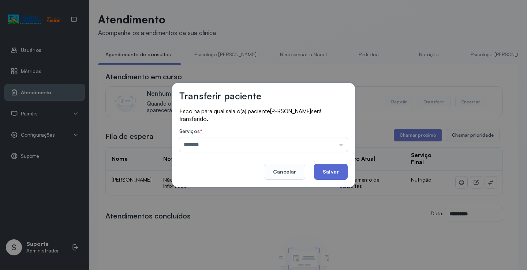
click at [334, 167] on button "Salvar" at bounding box center [331, 172] width 34 height 16
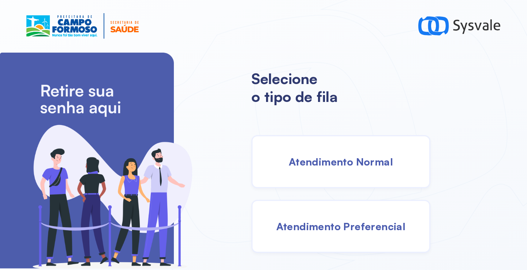
click at [322, 164] on span "Atendimento Normal" at bounding box center [341, 162] width 104 height 13
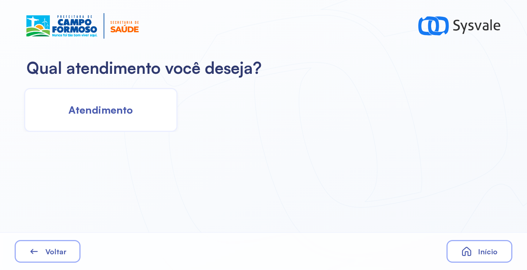
click at [116, 98] on div "Atendimento" at bounding box center [100, 110] width 153 height 44
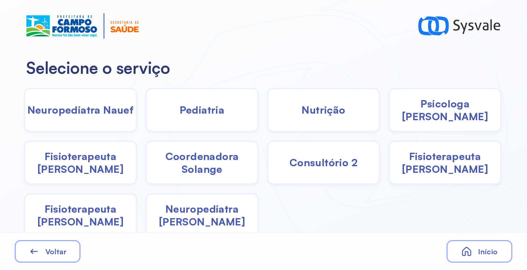
click at [183, 173] on span "Coordenadora Solange" at bounding box center [202, 163] width 111 height 26
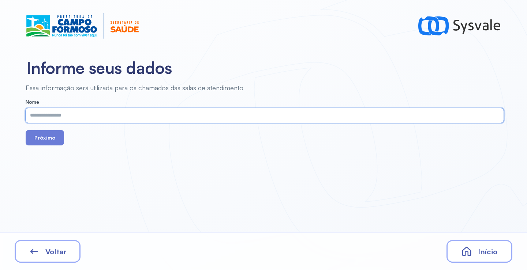
paste input "**********"
type input "**********"
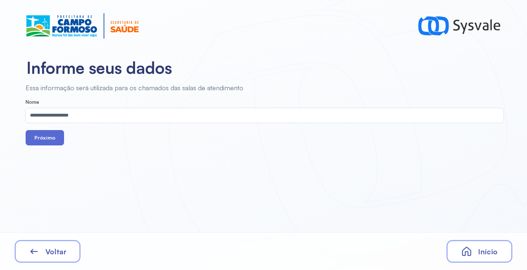
click at [52, 134] on button "Próximo" at bounding box center [45, 137] width 38 height 15
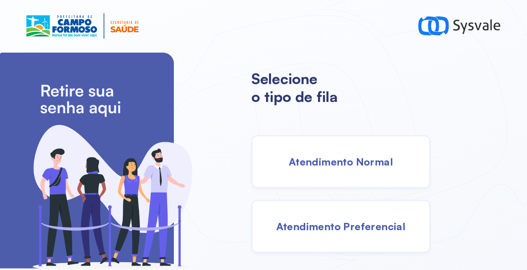
drag, startPoint x: 339, startPoint y: 161, endPoint x: 319, endPoint y: 156, distance: 20.4
click at [319, 156] on span "Atendimento Normal" at bounding box center [341, 162] width 104 height 13
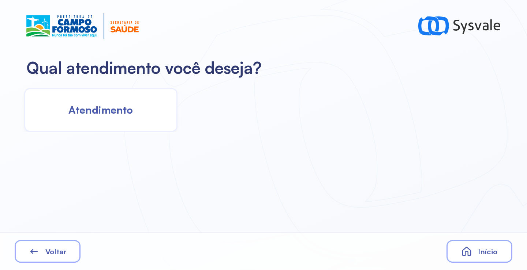
click at [93, 97] on div "Atendimento" at bounding box center [100, 110] width 153 height 44
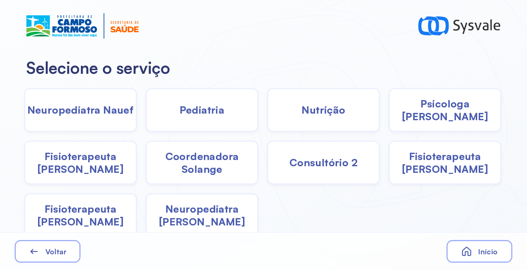
click at [436, 115] on span "Psicologa [PERSON_NAME]" at bounding box center [445, 110] width 111 height 26
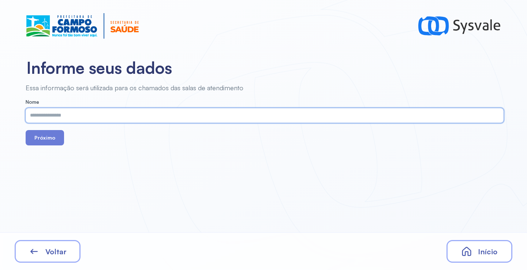
paste input "**********"
type input "**********"
click at [50, 134] on button "Próximo" at bounding box center [45, 137] width 38 height 15
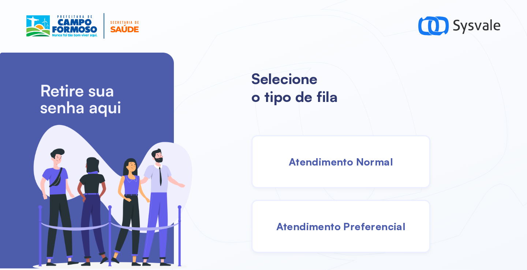
click at [349, 158] on span "Atendimento Normal" at bounding box center [341, 162] width 104 height 13
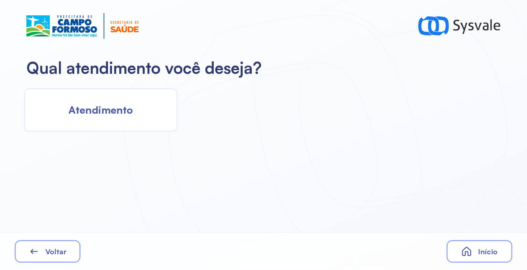
click at [148, 120] on div "Atendimento" at bounding box center [100, 110] width 153 height 44
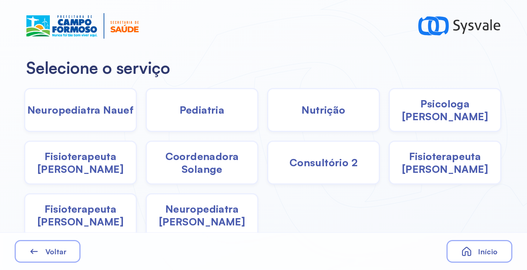
click at [214, 161] on span "Coordenadora Solange" at bounding box center [202, 163] width 111 height 26
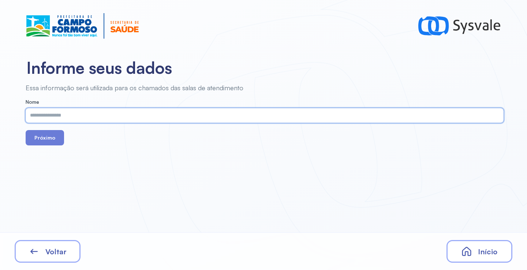
paste input "**********"
type input "**********"
click at [53, 138] on button "Próximo" at bounding box center [45, 137] width 38 height 15
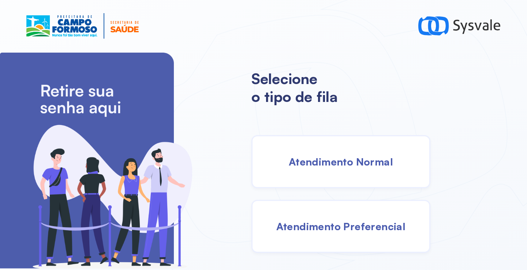
click at [337, 166] on span "Atendimento Normal" at bounding box center [341, 162] width 104 height 13
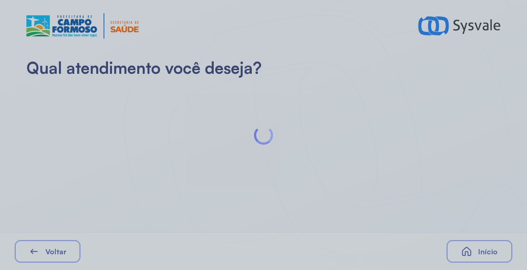
click at [125, 103] on div at bounding box center [263, 135] width 527 height 270
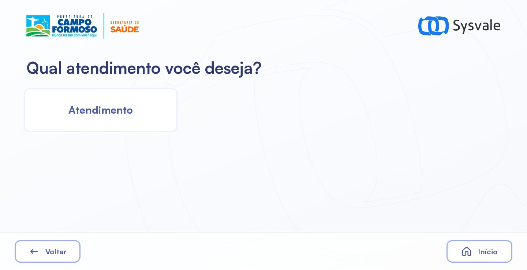
click at [130, 109] on span "Atendimento" at bounding box center [100, 110] width 64 height 13
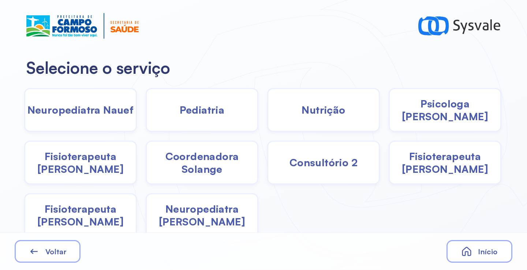
click at [216, 116] on span "Pediatria" at bounding box center [202, 110] width 45 height 13
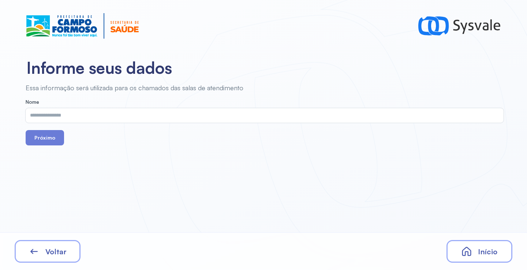
click at [26, 251] on div "Voltar" at bounding box center [48, 251] width 66 height 23
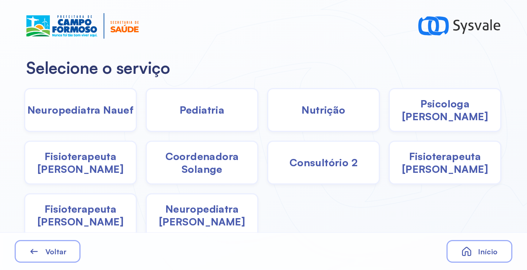
drag, startPoint x: 188, startPoint y: 177, endPoint x: 180, endPoint y: 172, distance: 9.7
click at [180, 172] on div "Coordenadora Solange" at bounding box center [202, 163] width 113 height 44
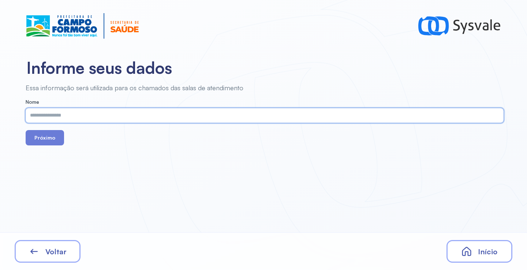
drag, startPoint x: 105, startPoint y: 126, endPoint x: 95, endPoint y: 116, distance: 13.2
paste input "**********"
type input "**********"
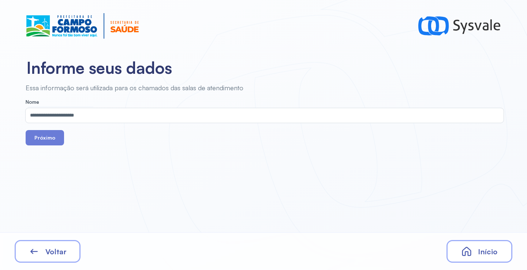
click at [116, 185] on div "**********" at bounding box center [263, 135] width 527 height 270
drag, startPoint x: 52, startPoint y: 143, endPoint x: 51, endPoint y: 151, distance: 7.4
click at [52, 143] on button "Próximo" at bounding box center [45, 137] width 38 height 15
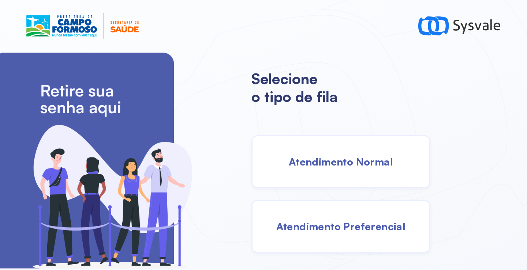
drag, startPoint x: 318, startPoint y: 196, endPoint x: 316, endPoint y: 182, distance: 13.7
click at [316, 191] on div "Atendimento Normal Atendimento Preferencial" at bounding box center [315, 194] width 128 height 118
click at [319, 164] on span "Atendimento Normal" at bounding box center [341, 162] width 104 height 13
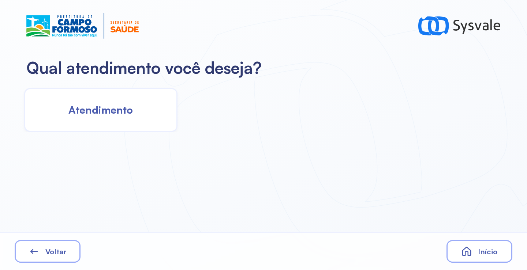
click at [129, 111] on span "Atendimento" at bounding box center [100, 110] width 64 height 13
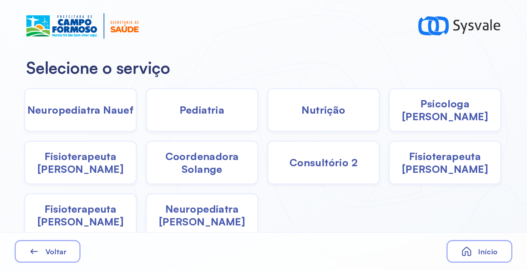
drag, startPoint x: 206, startPoint y: 161, endPoint x: 201, endPoint y: 160, distance: 4.9
click at [201, 160] on span "Coordenadora Solange" at bounding box center [202, 163] width 111 height 26
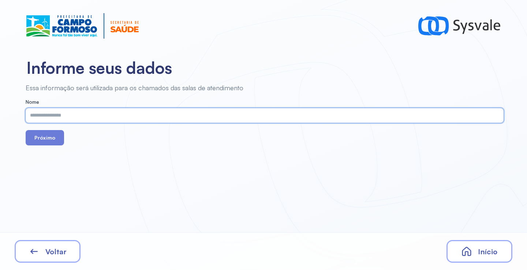
paste input "**********"
type input "**********"
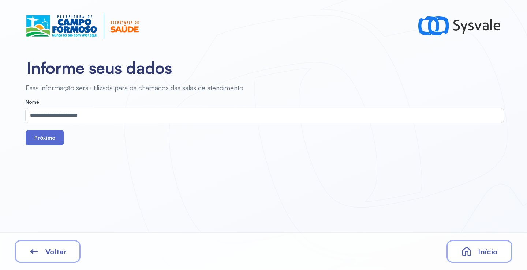
drag, startPoint x: 47, startPoint y: 144, endPoint x: 56, endPoint y: 133, distance: 14.5
click at [46, 143] on button "Próximo" at bounding box center [45, 137] width 38 height 15
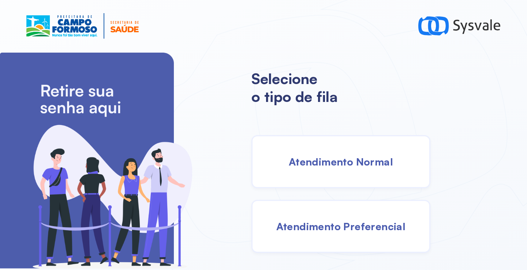
click at [327, 167] on span "Atendimento Normal" at bounding box center [341, 162] width 104 height 13
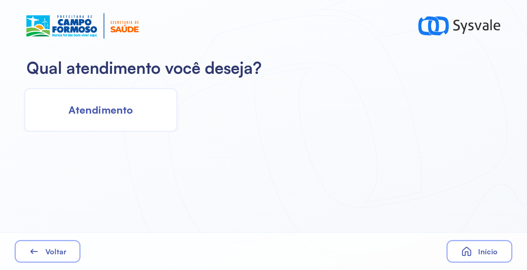
click at [136, 109] on div "Atendimento" at bounding box center [100, 110] width 153 height 44
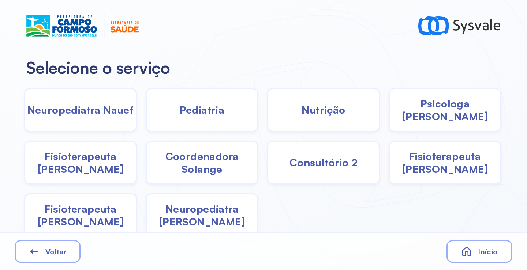
click at [330, 114] on span "Nutrição" at bounding box center [324, 110] width 44 height 13
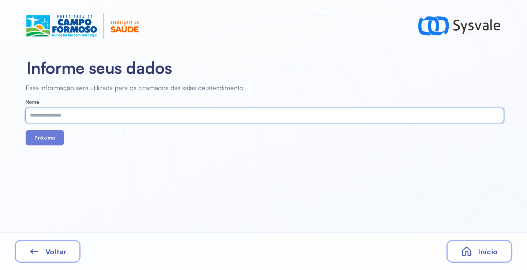
paste input "**********"
type input "**********"
click at [32, 135] on button "Próximo" at bounding box center [45, 137] width 38 height 15
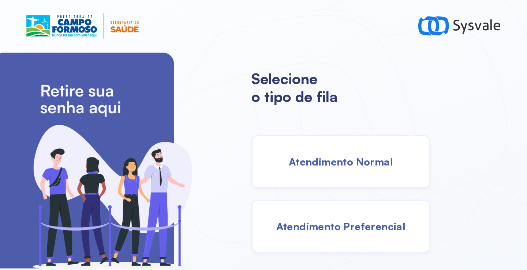
click at [351, 168] on div "Atendimento Normal" at bounding box center [340, 161] width 179 height 53
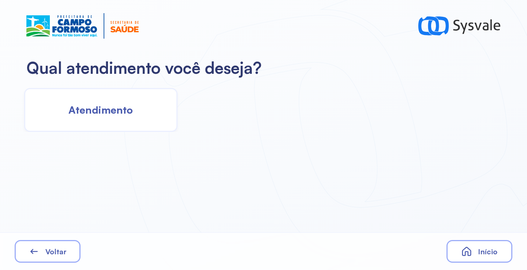
drag, startPoint x: 80, startPoint y: 121, endPoint x: 87, endPoint y: 121, distance: 7.0
click at [87, 121] on div "Atendimento" at bounding box center [100, 110] width 153 height 44
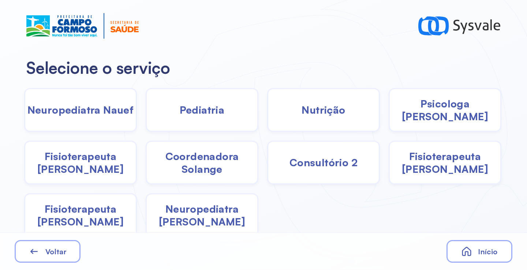
click at [208, 111] on span "Pediatria" at bounding box center [202, 110] width 45 height 13
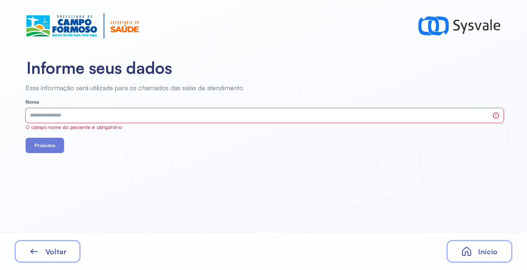
drag, startPoint x: 127, startPoint y: 117, endPoint x: 48, endPoint y: 249, distance: 153.6
click at [48, 249] on span "Voltar" at bounding box center [55, 251] width 21 height 9
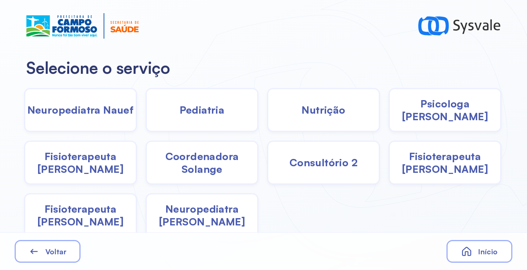
drag, startPoint x: 201, startPoint y: 165, endPoint x: 198, endPoint y: 162, distance: 4.4
click at [198, 162] on span "Coordenadora Solange" at bounding box center [202, 163] width 111 height 26
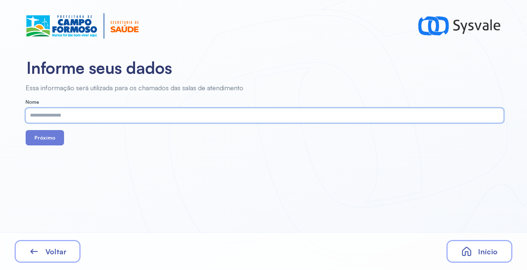
paste input "**********"
type input "**********"
click at [46, 144] on button "Próximo" at bounding box center [45, 137] width 38 height 15
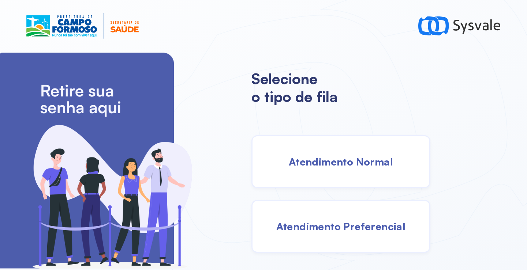
click at [328, 168] on div "Atendimento Normal" at bounding box center [340, 161] width 179 height 53
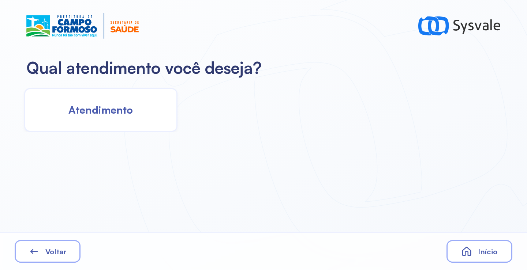
click at [113, 113] on span "Atendimento" at bounding box center [100, 110] width 64 height 13
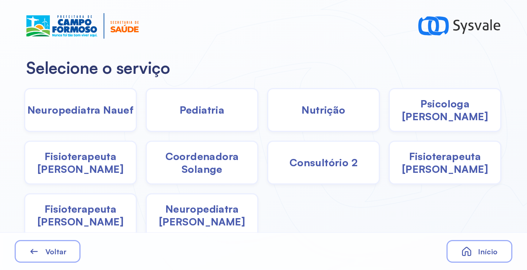
click at [310, 111] on span "Nutrição" at bounding box center [324, 110] width 44 height 13
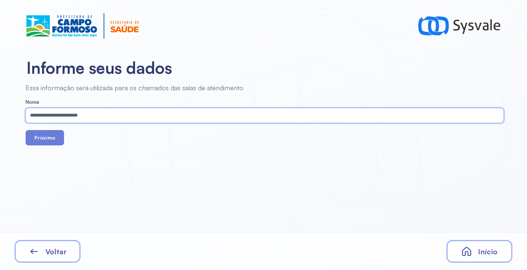
type input "**********"
drag, startPoint x: 38, startPoint y: 130, endPoint x: 38, endPoint y: 134, distance: 4.0
click at [37, 131] on form "**********" at bounding box center [265, 122] width 478 height 46
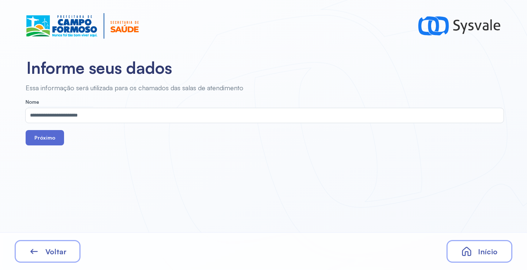
click at [39, 135] on button "Próximo" at bounding box center [45, 137] width 38 height 15
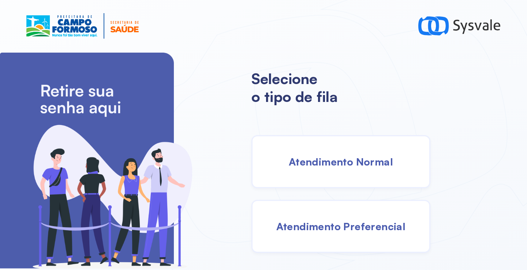
click at [357, 172] on div "Atendimento Normal" at bounding box center [340, 161] width 179 height 53
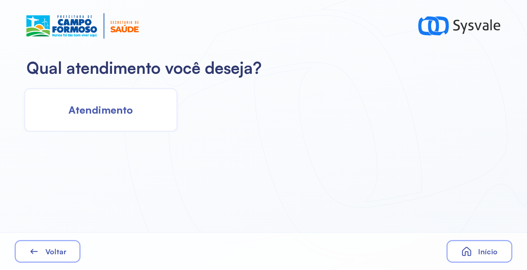
click at [142, 106] on div "Atendimento" at bounding box center [100, 110] width 153 height 44
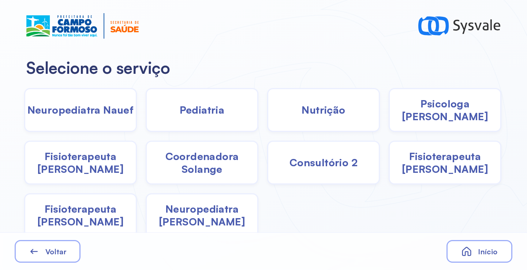
click at [304, 104] on span "Nutrição" at bounding box center [324, 110] width 44 height 13
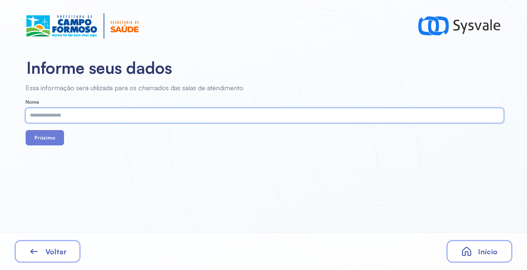
paste input "**********"
type input "**********"
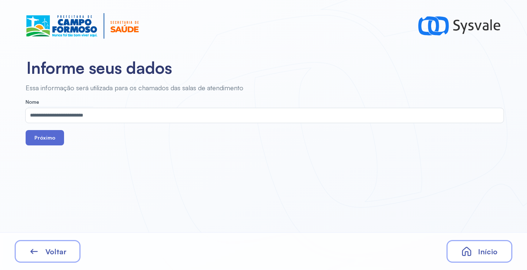
click at [53, 135] on button "Próximo" at bounding box center [45, 137] width 38 height 15
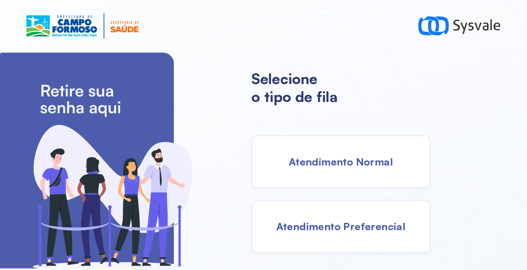
click at [329, 179] on div "Atendimento Normal" at bounding box center [340, 161] width 179 height 53
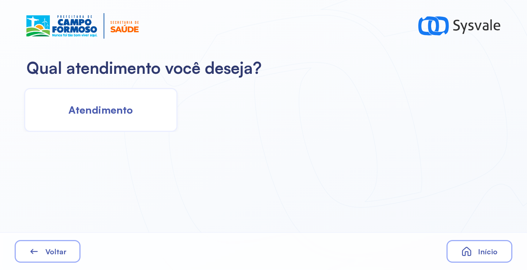
click at [156, 126] on div "Atendimento" at bounding box center [100, 110] width 153 height 44
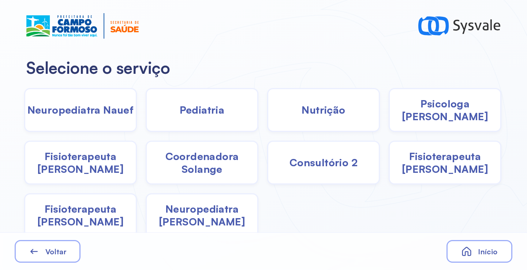
click at [176, 165] on span "Coordenadora Solange" at bounding box center [202, 163] width 111 height 26
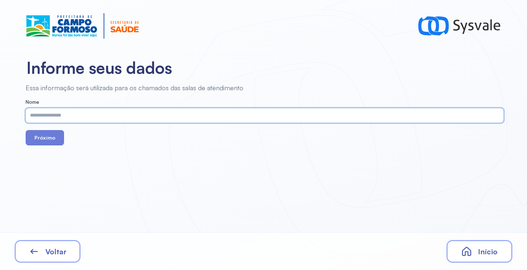
paste input "**********"
type input "**********"
click at [47, 144] on button "Próximo" at bounding box center [45, 137] width 38 height 15
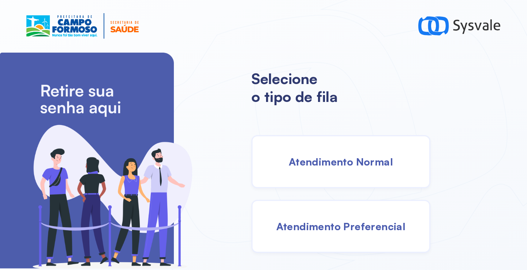
click at [348, 165] on span "Atendimento Normal" at bounding box center [341, 162] width 104 height 13
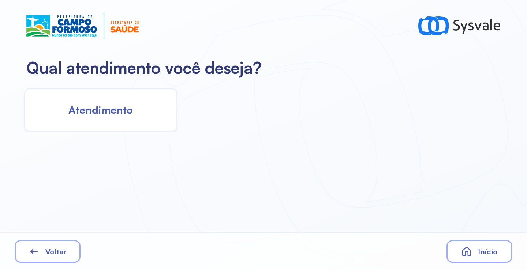
click at [132, 106] on span "Atendimento" at bounding box center [100, 110] width 64 height 13
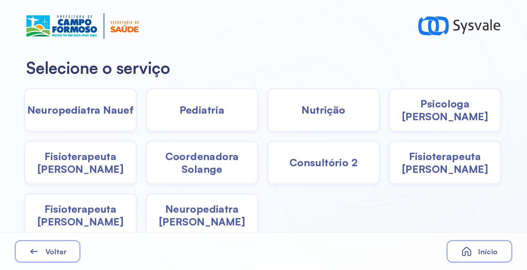
click at [194, 160] on span "Coordenadora Solange" at bounding box center [202, 163] width 111 height 26
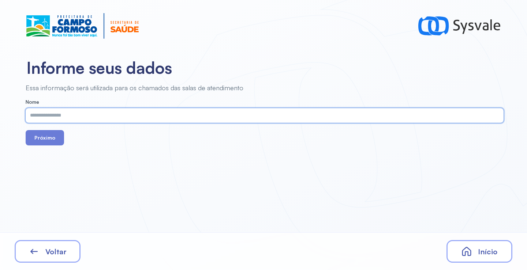
paste input "**********"
type input "**********"
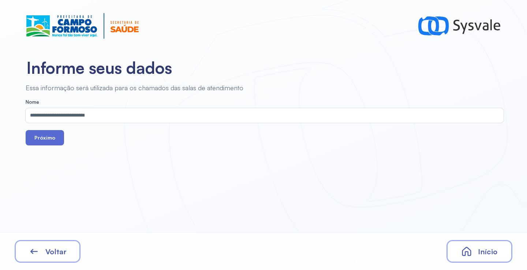
click at [57, 141] on button "Próximo" at bounding box center [45, 137] width 38 height 15
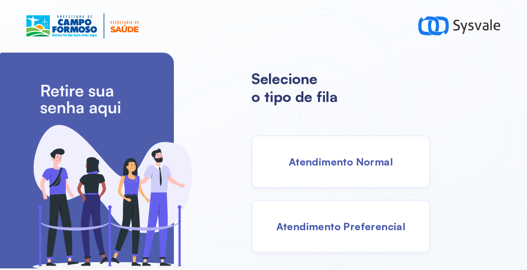
drag, startPoint x: 347, startPoint y: 173, endPoint x: 340, endPoint y: 170, distance: 7.7
click at [340, 170] on div "Atendimento Normal" at bounding box center [340, 161] width 179 height 53
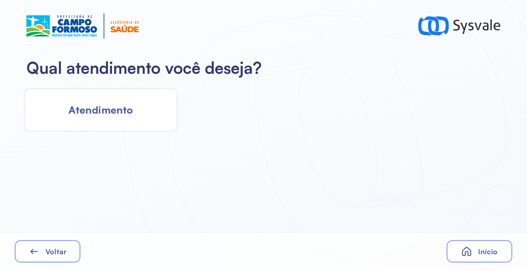
click at [156, 102] on div "Atendimento" at bounding box center [100, 110] width 153 height 44
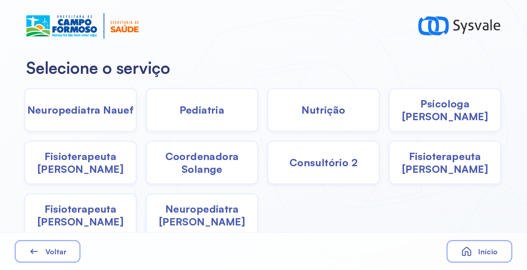
drag, startPoint x: 180, startPoint y: 163, endPoint x: 174, endPoint y: 158, distance: 8.3
click at [174, 158] on span "Coordenadora Solange" at bounding box center [202, 163] width 111 height 26
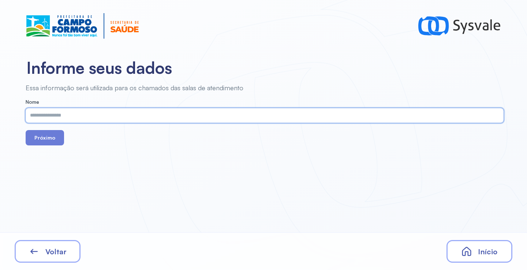
paste input "**********"
type input "**********"
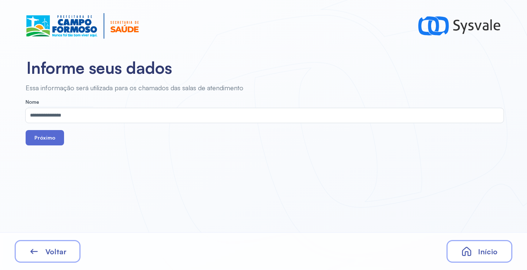
click at [63, 143] on div "Próximo" at bounding box center [265, 137] width 478 height 15
click at [45, 137] on button "Próximo" at bounding box center [45, 137] width 38 height 15
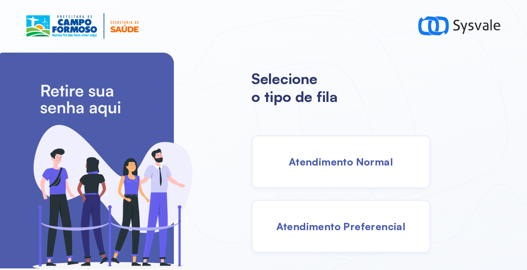
click at [340, 163] on span "Atendimento Normal" at bounding box center [341, 162] width 104 height 13
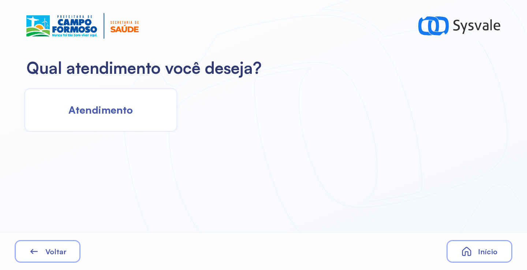
click at [138, 109] on div "Atendimento" at bounding box center [100, 110] width 153 height 44
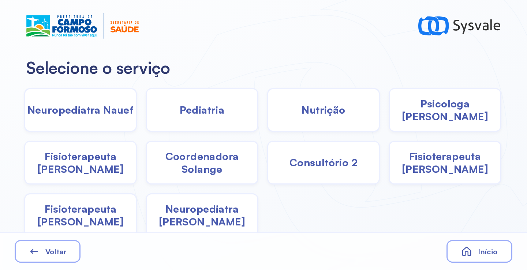
click at [435, 120] on div "Psicologa [PERSON_NAME]" at bounding box center [445, 110] width 113 height 44
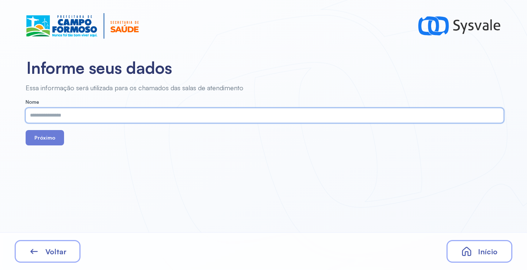
paste input "**********"
type input "**********"
click at [48, 139] on button "Próximo" at bounding box center [45, 137] width 38 height 15
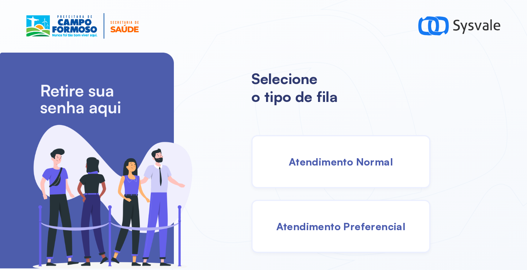
drag, startPoint x: 355, startPoint y: 159, endPoint x: 348, endPoint y: 159, distance: 7.0
click at [348, 159] on span "Atendimento Normal" at bounding box center [341, 162] width 104 height 13
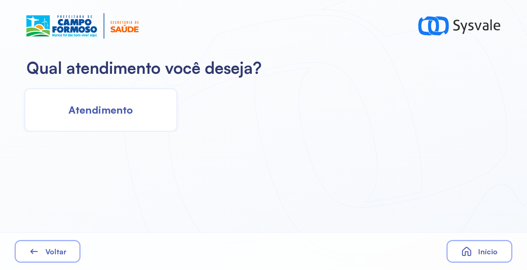
click at [139, 110] on div "Atendimento" at bounding box center [100, 110] width 153 height 44
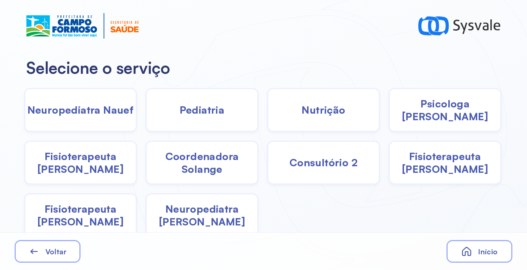
click at [302, 112] on span "Nutrição" at bounding box center [324, 110] width 44 height 13
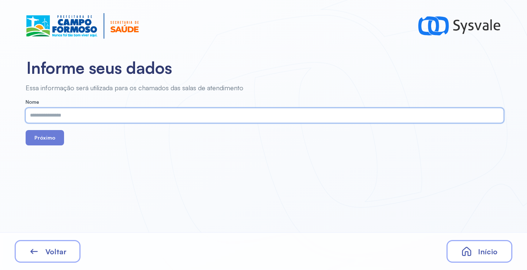
paste input "**********"
type input "**********"
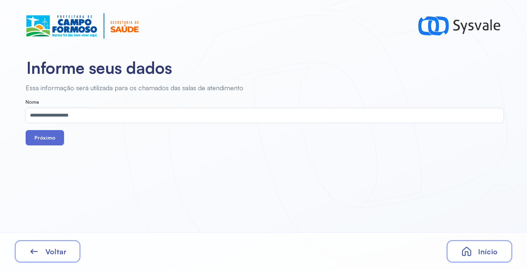
click at [53, 139] on button "Próximo" at bounding box center [45, 137] width 38 height 15
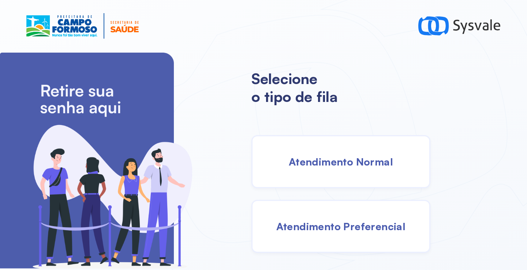
click at [354, 168] on div "Atendimento Normal" at bounding box center [340, 161] width 179 height 53
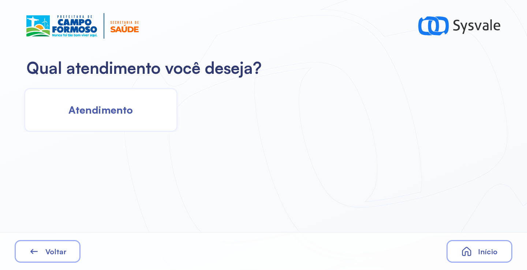
click at [136, 109] on div "Atendimento" at bounding box center [100, 110] width 153 height 44
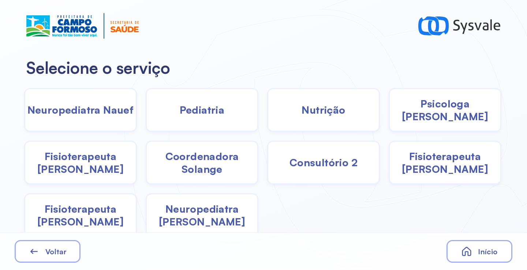
click at [208, 114] on span "Pediatria" at bounding box center [202, 110] width 45 height 13
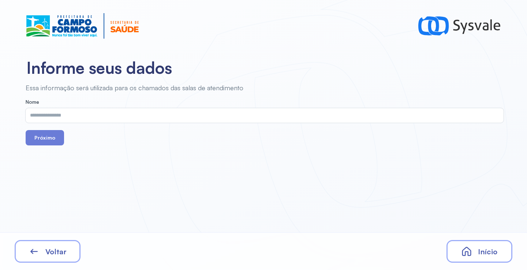
click at [53, 249] on span "Voltar" at bounding box center [55, 251] width 21 height 9
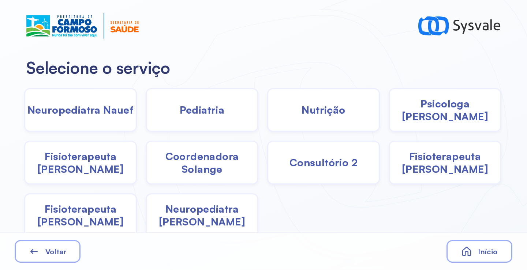
click at [216, 169] on span "Coordenadora Solange" at bounding box center [202, 163] width 111 height 26
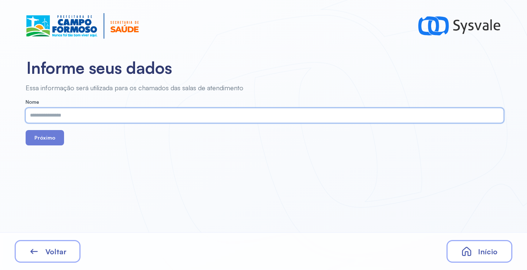
paste input "**********"
type input "**********"
drag, startPoint x: 61, startPoint y: 145, endPoint x: 61, endPoint y: 138, distance: 7.0
click at [59, 144] on button "Próximo" at bounding box center [45, 137] width 38 height 15
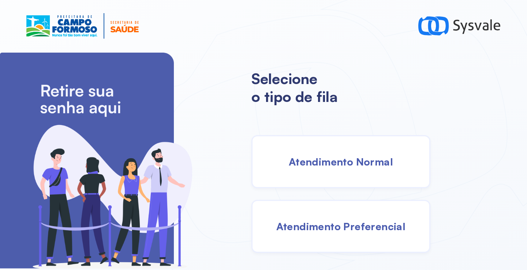
click at [310, 148] on div "Atendimento Normal" at bounding box center [340, 161] width 179 height 53
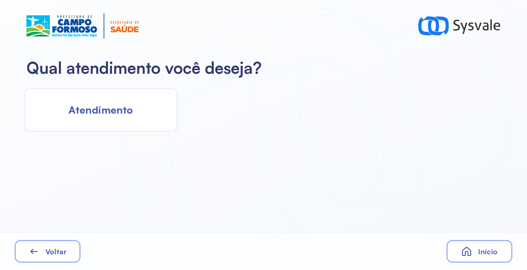
click at [118, 121] on div "Atendimento" at bounding box center [100, 110] width 153 height 44
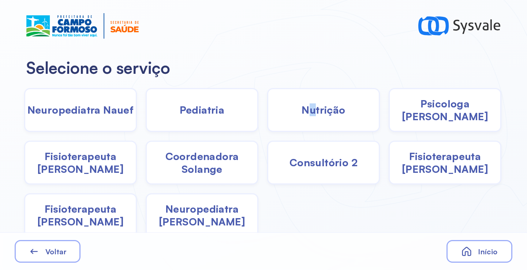
drag, startPoint x: 313, startPoint y: 114, endPoint x: 300, endPoint y: 114, distance: 12.8
click at [302, 114] on span "Nutrição" at bounding box center [324, 110] width 44 height 13
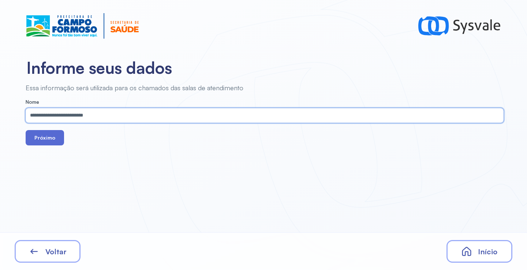
type input "**********"
drag, startPoint x: 47, startPoint y: 139, endPoint x: 49, endPoint y: 136, distance: 3.8
click at [47, 139] on button "Próximo" at bounding box center [45, 137] width 38 height 15
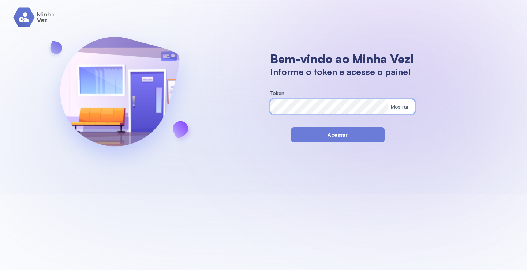
click at [297, 137] on button "Acessar" at bounding box center [338, 134] width 94 height 15
